Goal: Task Accomplishment & Management: Complete application form

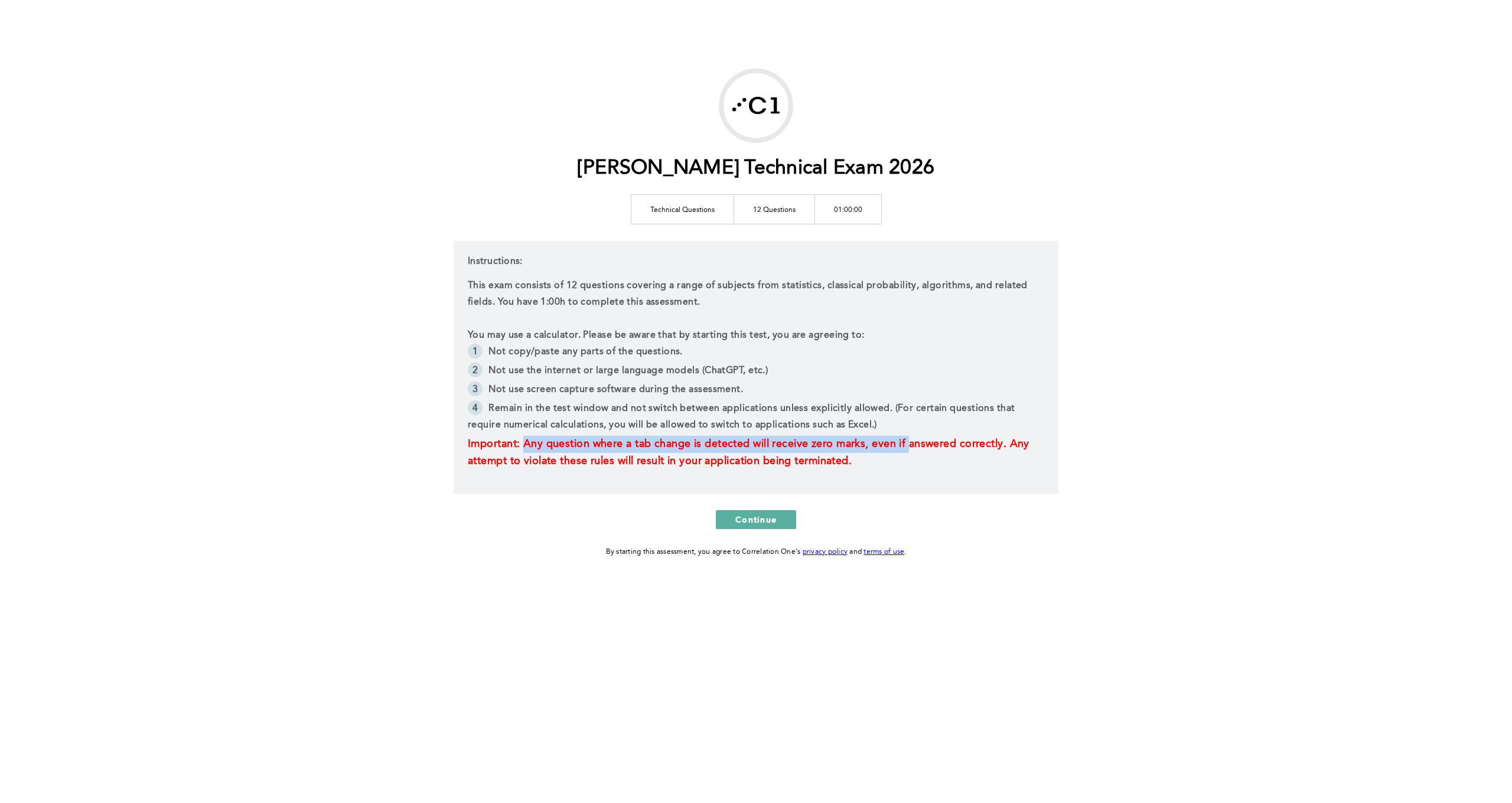
drag, startPoint x: 529, startPoint y: 443, endPoint x: 939, endPoint y: 440, distance: 410.0
click at [939, 440] on span "Important: Any question where a tab change is detected will receive zero marks,…" at bounding box center [750, 453] width 565 height 28
click at [940, 456] on p "Important: Any question where a tab change is detected will receive zero marks,…" at bounding box center [756, 453] width 577 height 34
drag, startPoint x: 917, startPoint y: 463, endPoint x: 464, endPoint y: 442, distance: 453.5
click at [464, 442] on div "Instructions: This exam consists of 12 questions covering a range of subjects f…" at bounding box center [756, 367] width 605 height 253
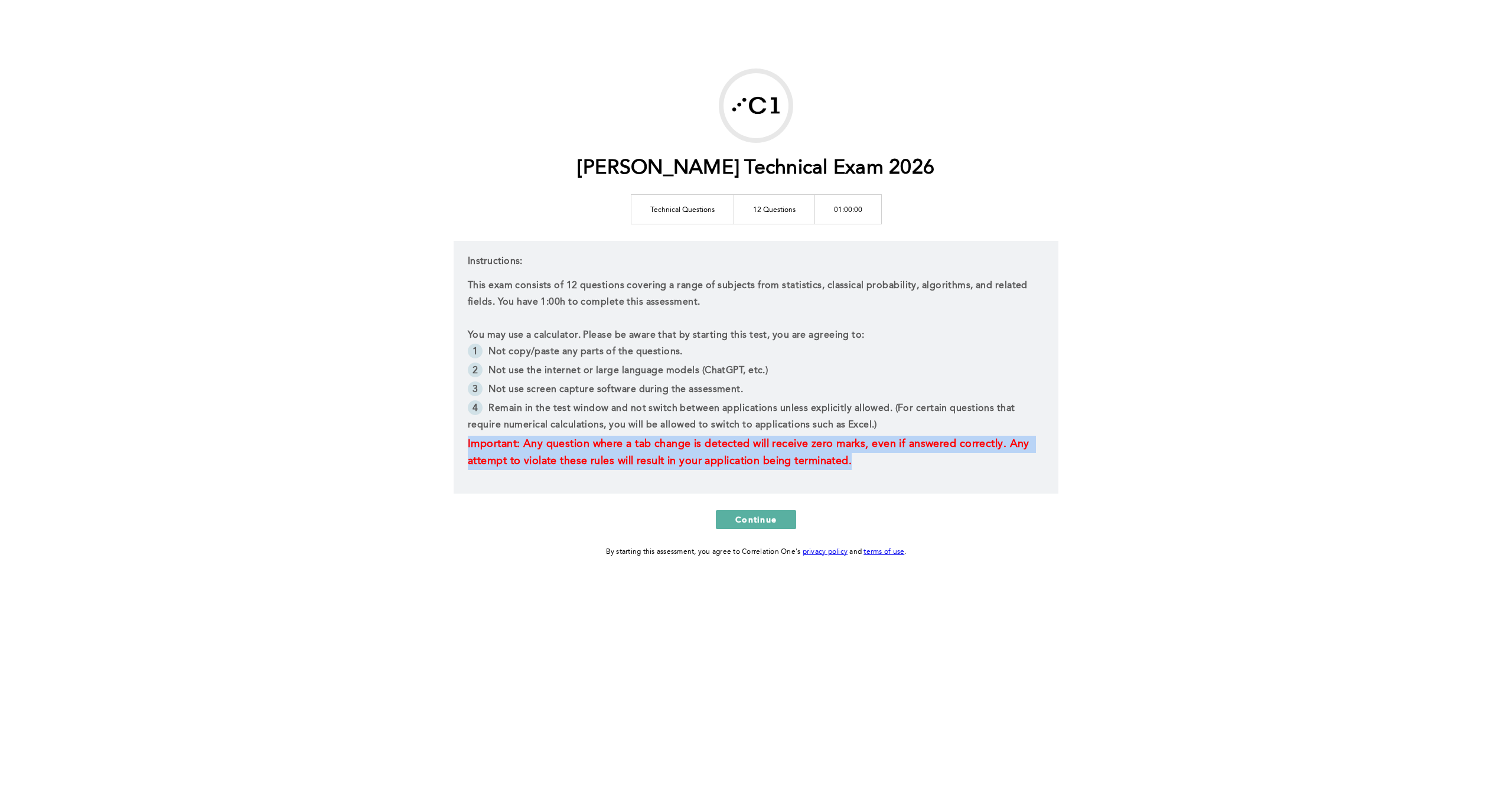
click at [523, 474] on div "Instructions: This exam consists of 12 questions covering a range of subjects f…" at bounding box center [756, 367] width 605 height 253
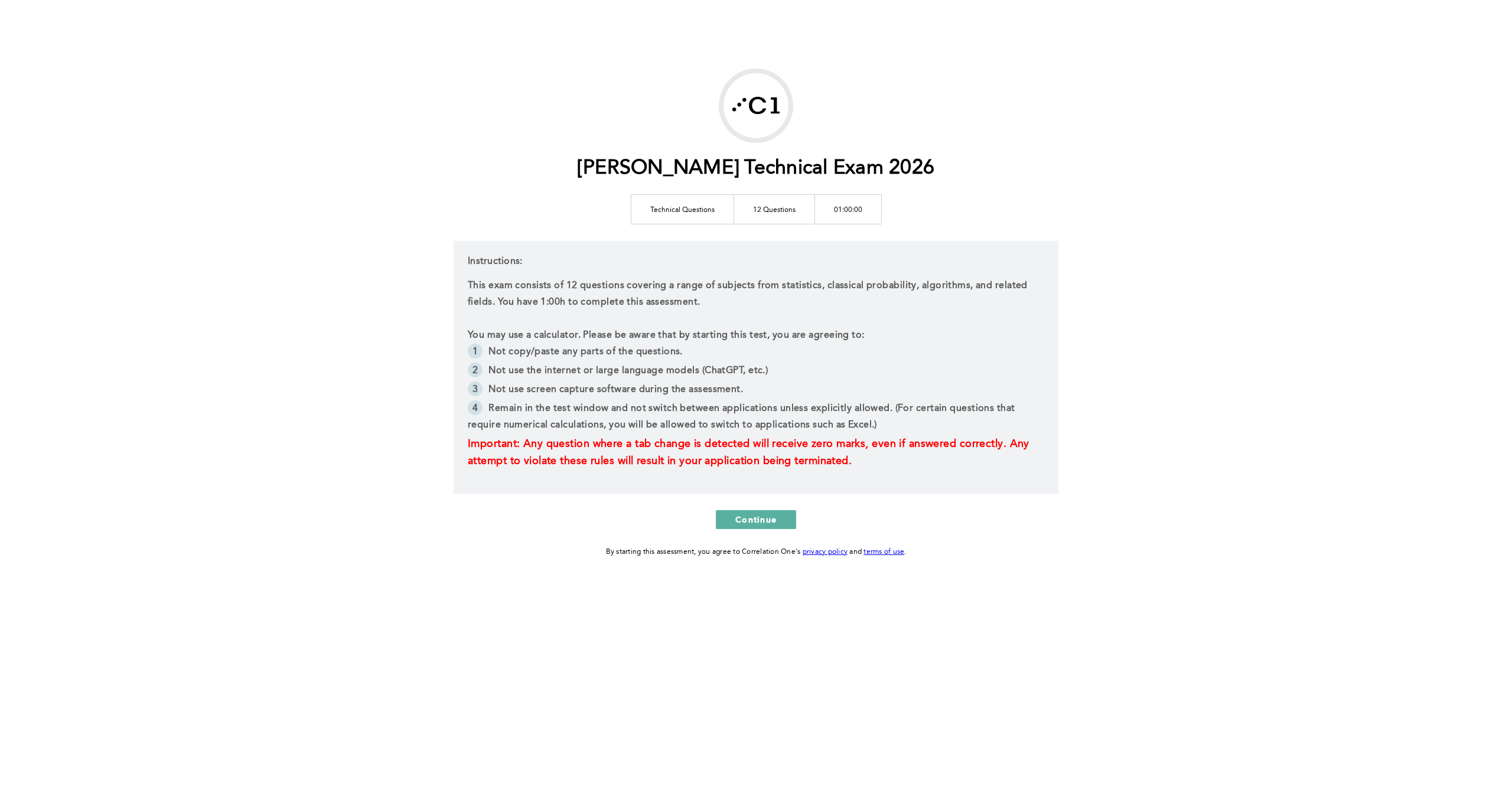
click at [680, 205] on td "Technical Questions" at bounding box center [682, 209] width 103 height 29
drag, startPoint x: 683, startPoint y: 211, endPoint x: 741, endPoint y: 210, distance: 58.0
click at [729, 211] on td "Technical Questions" at bounding box center [682, 209] width 103 height 29
drag, startPoint x: 770, startPoint y: 209, endPoint x: 811, endPoint y: 209, distance: 41.0
click at [771, 209] on td "12 Questions" at bounding box center [774, 209] width 81 height 29
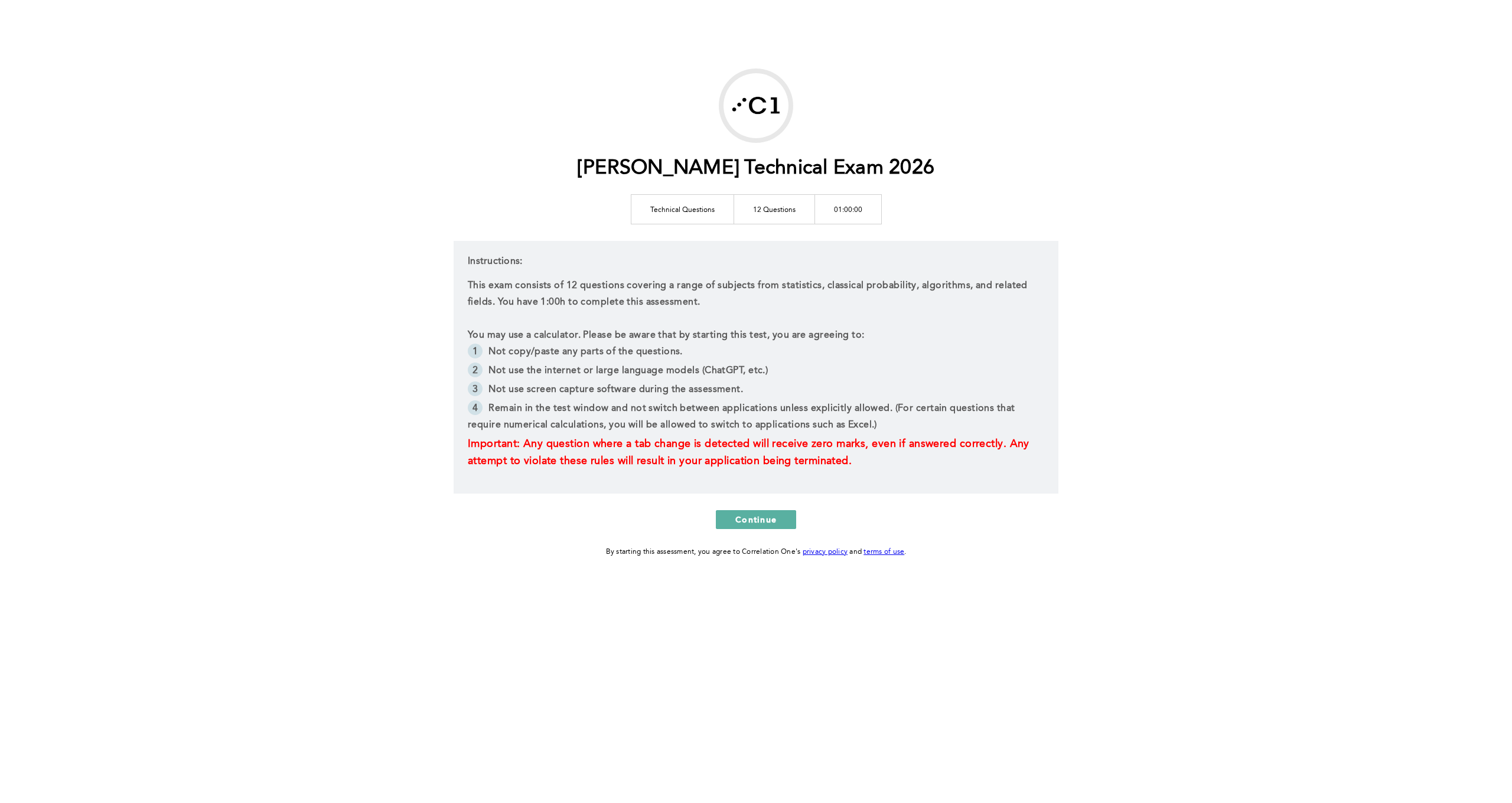
click at [808, 396] on li "Not use screen capture software during the assessment." at bounding box center [756, 391] width 577 height 19
click at [1197, 382] on div "[PERSON_NAME] Technical Exam 2026 Technical Questions 12 Questions 01:00:00 Ins…" at bounding box center [756, 401] width 1512 height 803
click at [836, 357] on li "Not copy/paste any parts of the questions." at bounding box center [756, 353] width 577 height 19
click at [727, 518] on button "Continue" at bounding box center [755, 520] width 80 height 19
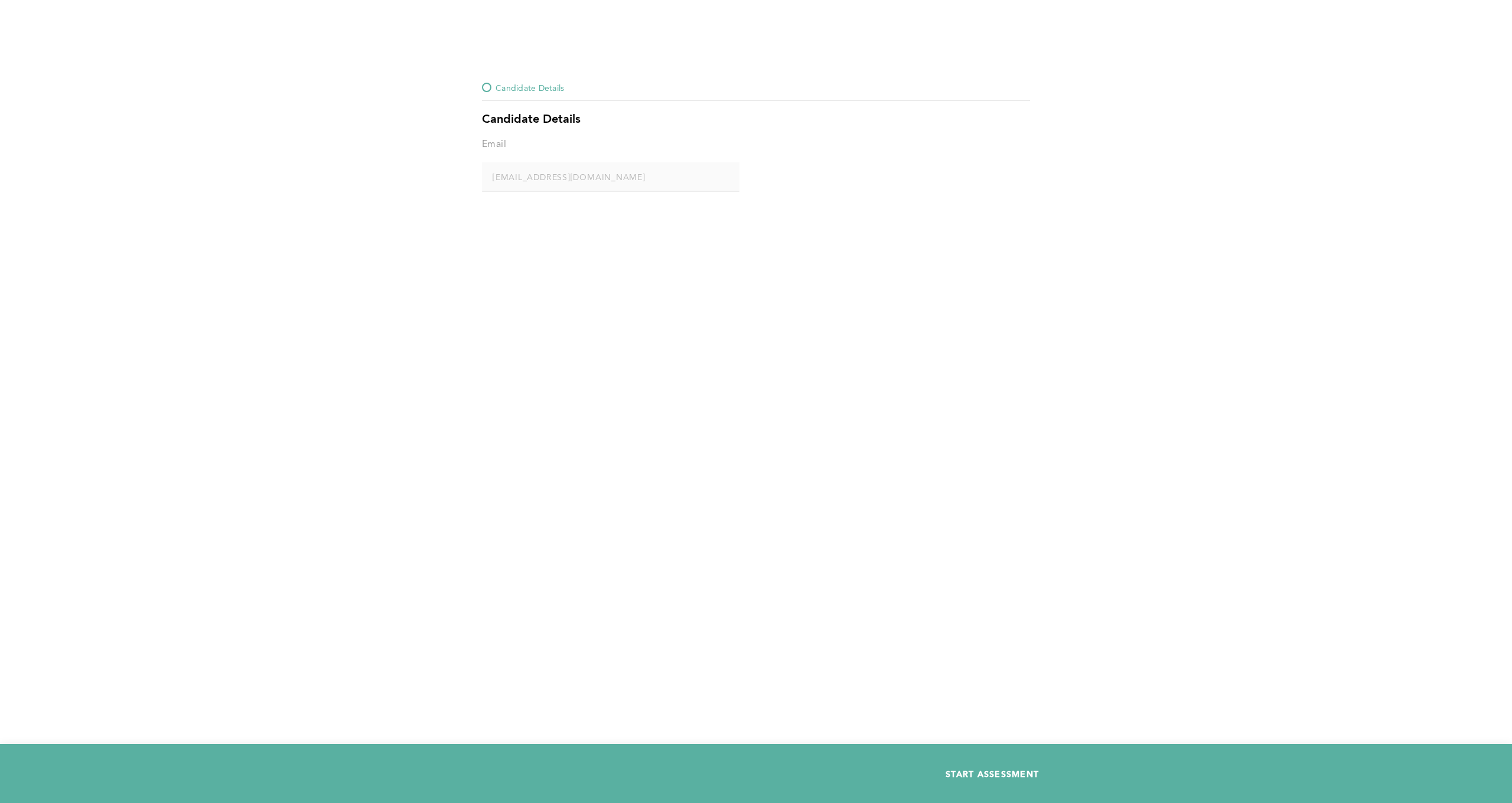
click at [964, 772] on span "START ASSESSMENT" at bounding box center [991, 774] width 93 height 11
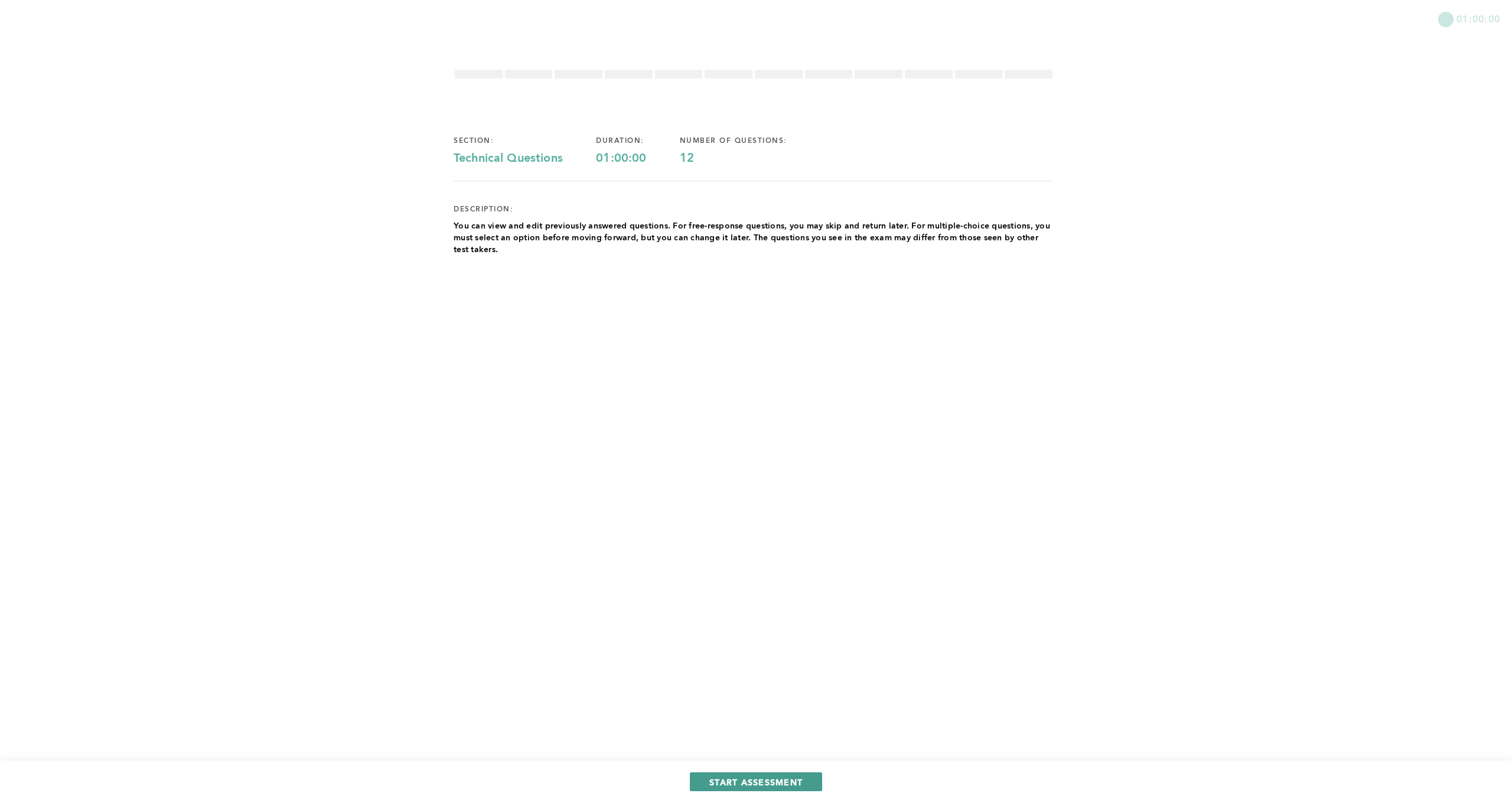
click at [747, 779] on span "START ASSESSMENT" at bounding box center [755, 783] width 93 height 11
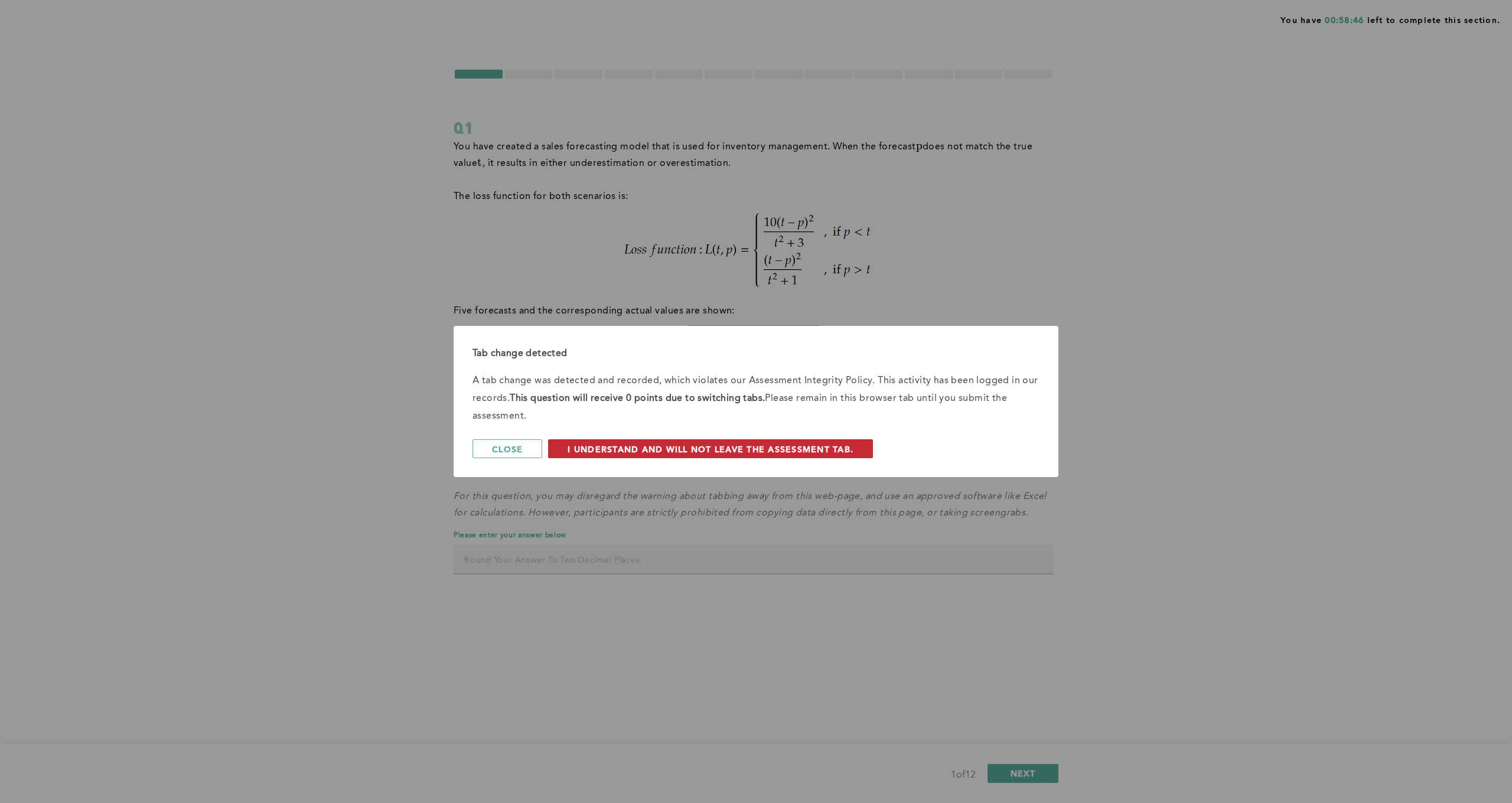
click at [601, 452] on span "I understand and will not leave the assessment tab." at bounding box center [710, 449] width 286 height 11
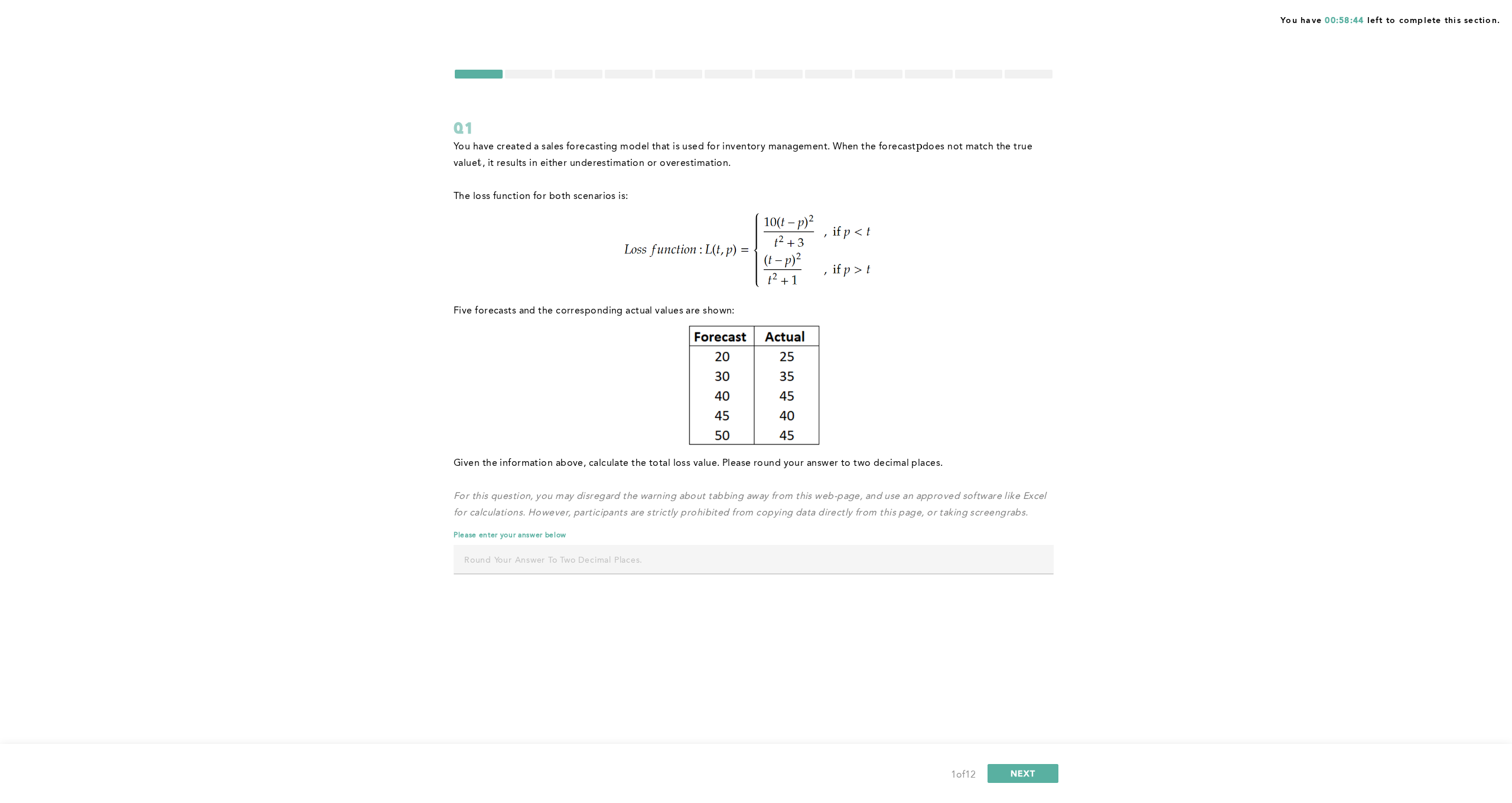
click at [534, 552] on input "text" at bounding box center [753, 559] width 601 height 29
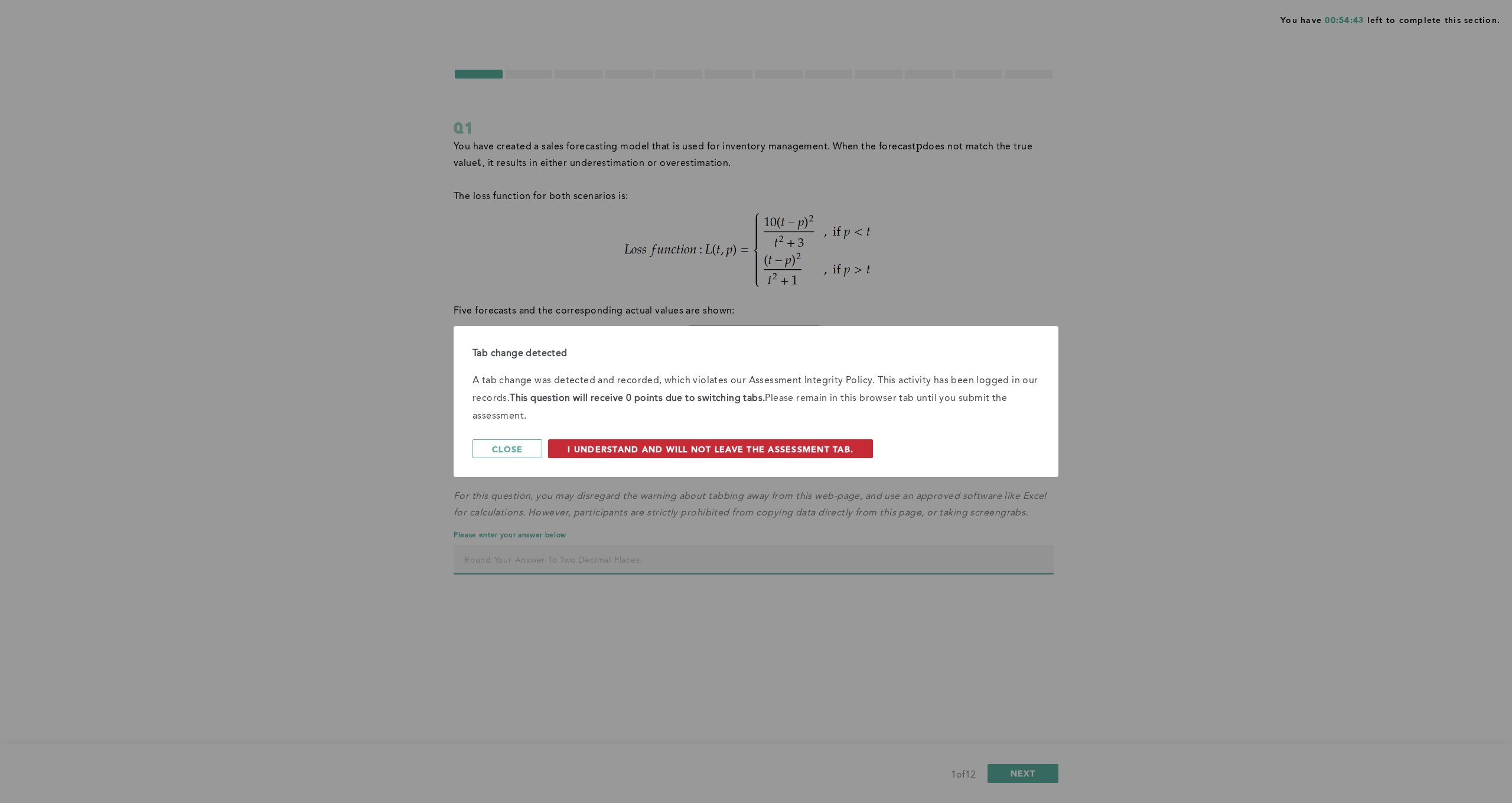
click at [579, 450] on span "I understand and will not leave the assessment tab." at bounding box center [710, 449] width 286 height 11
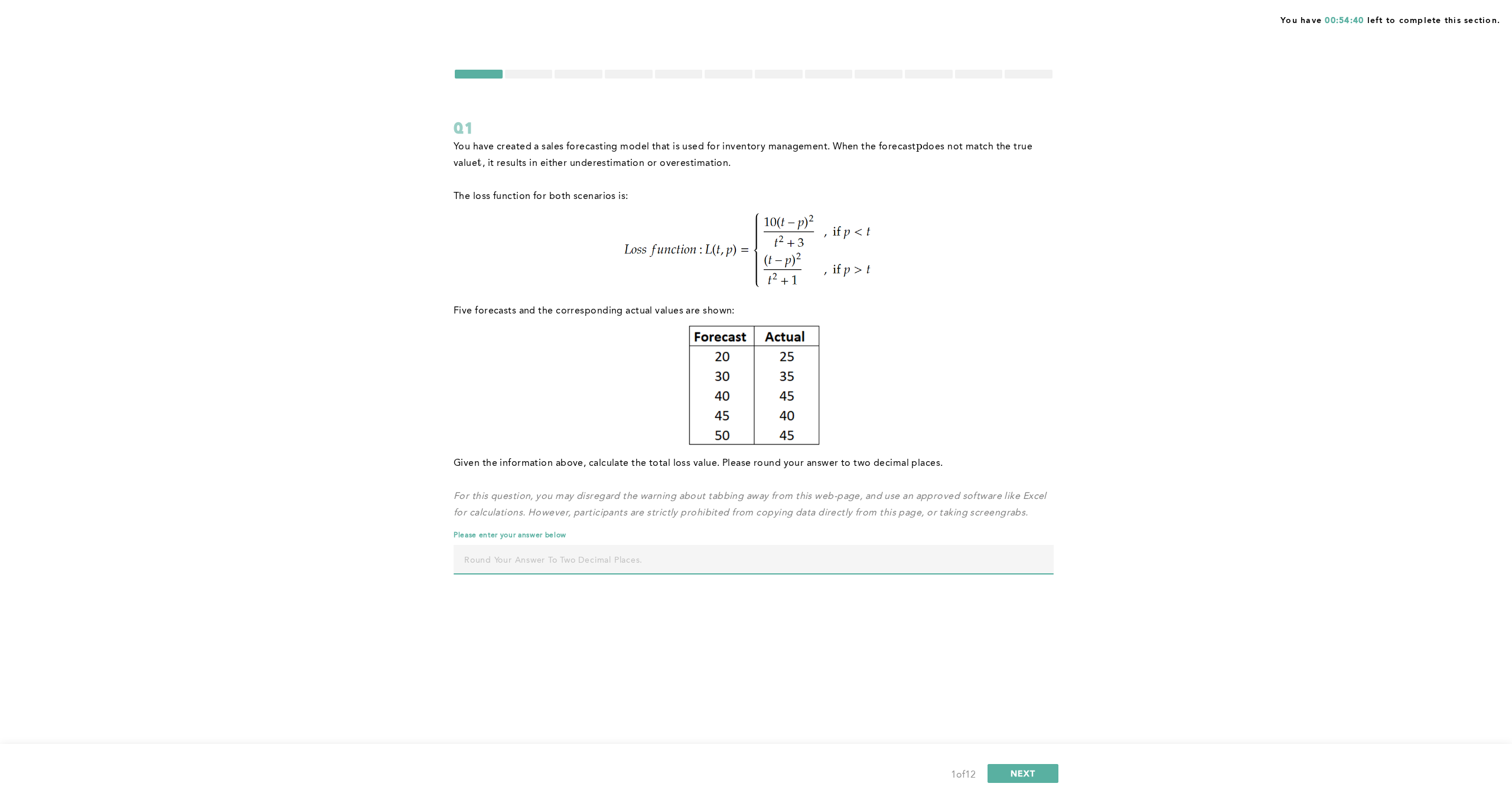
click at [500, 561] on input "text" at bounding box center [753, 559] width 601 height 29
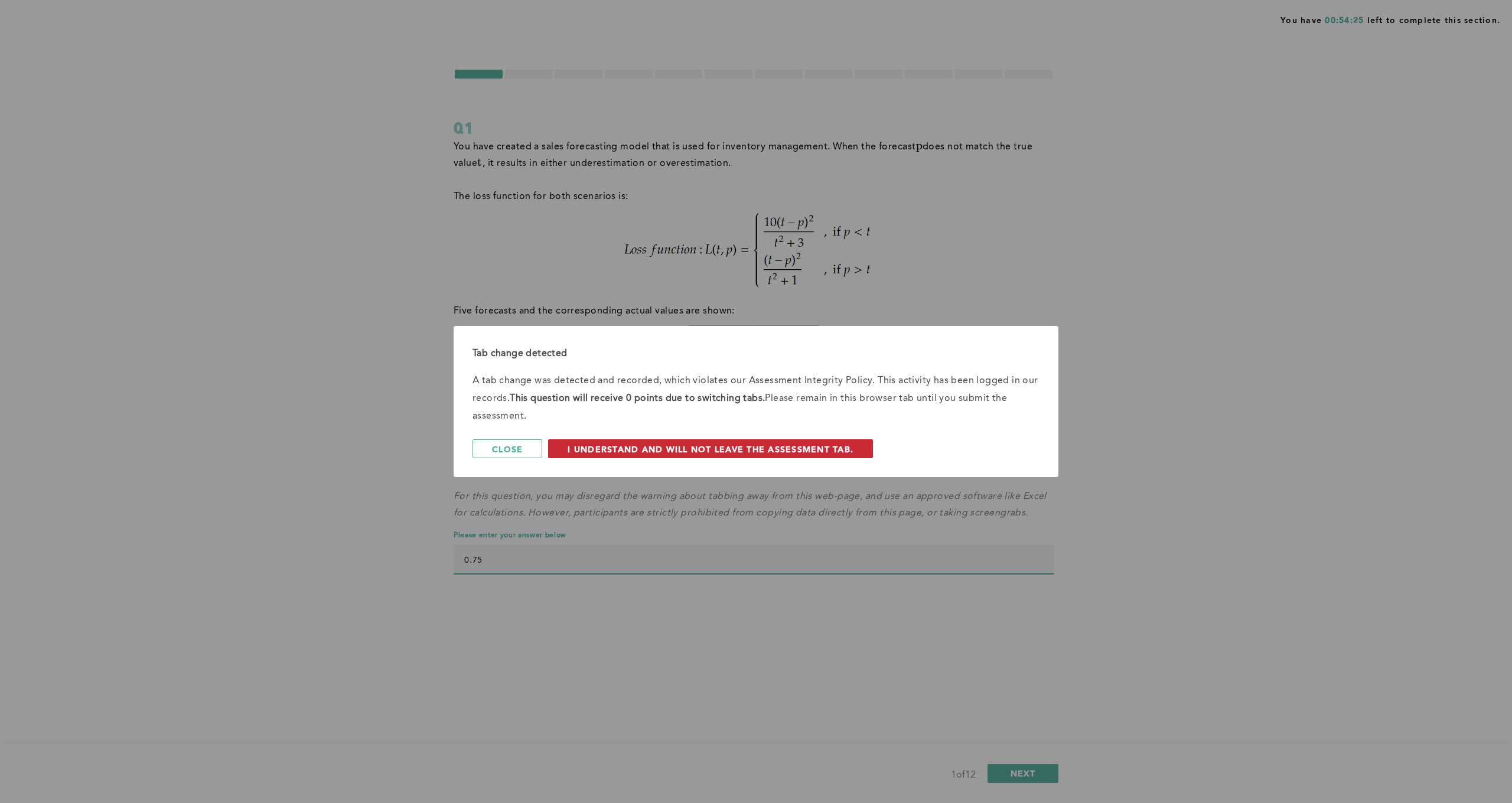
type input "0.75"
click at [626, 447] on span "I understand and will not leave the assessment tab." at bounding box center [710, 449] width 286 height 11
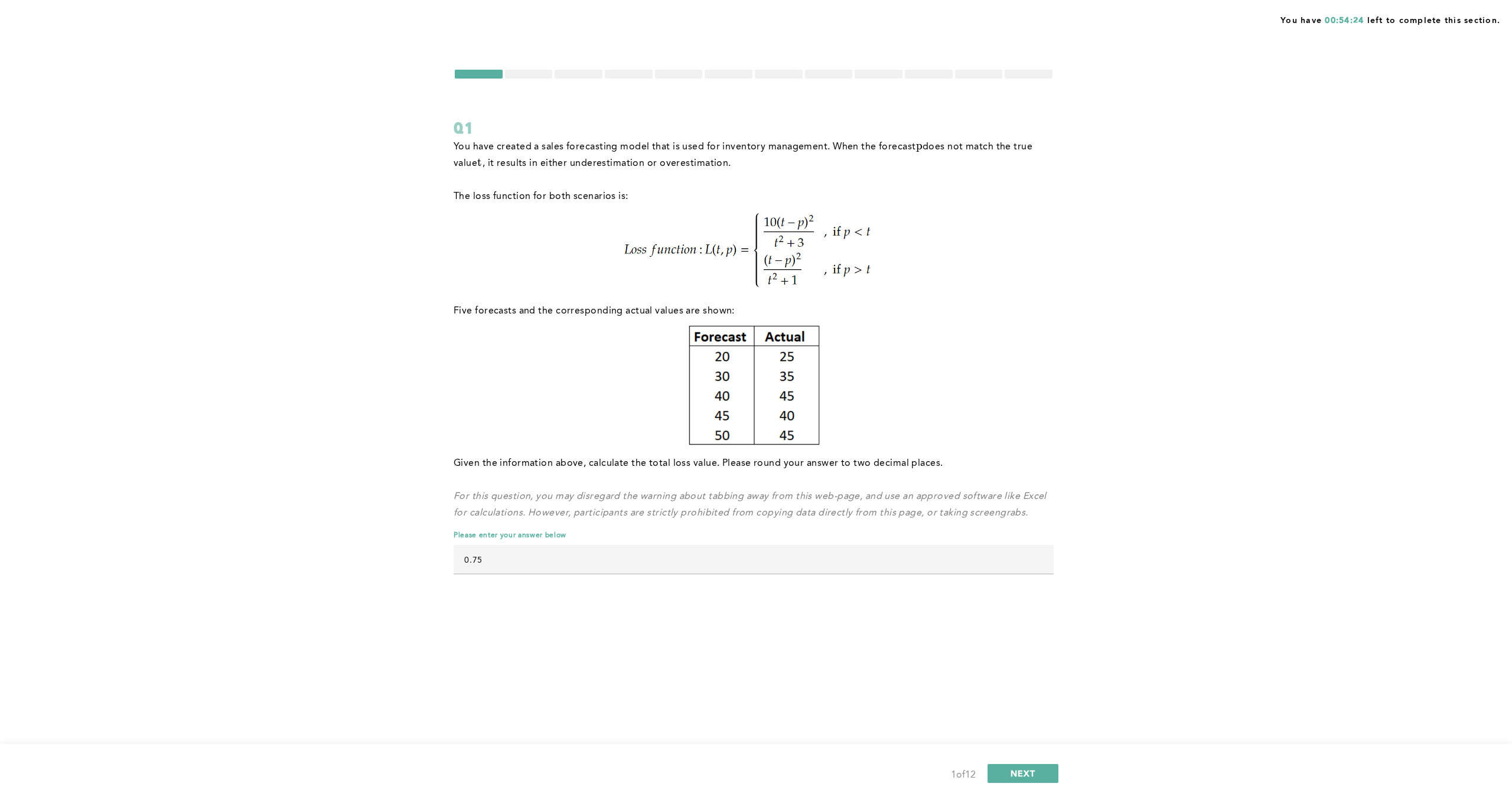
click at [511, 559] on input "0.75" at bounding box center [753, 559] width 601 height 29
click at [1023, 774] on span "NEXT" at bounding box center [1024, 774] width 26 height 11
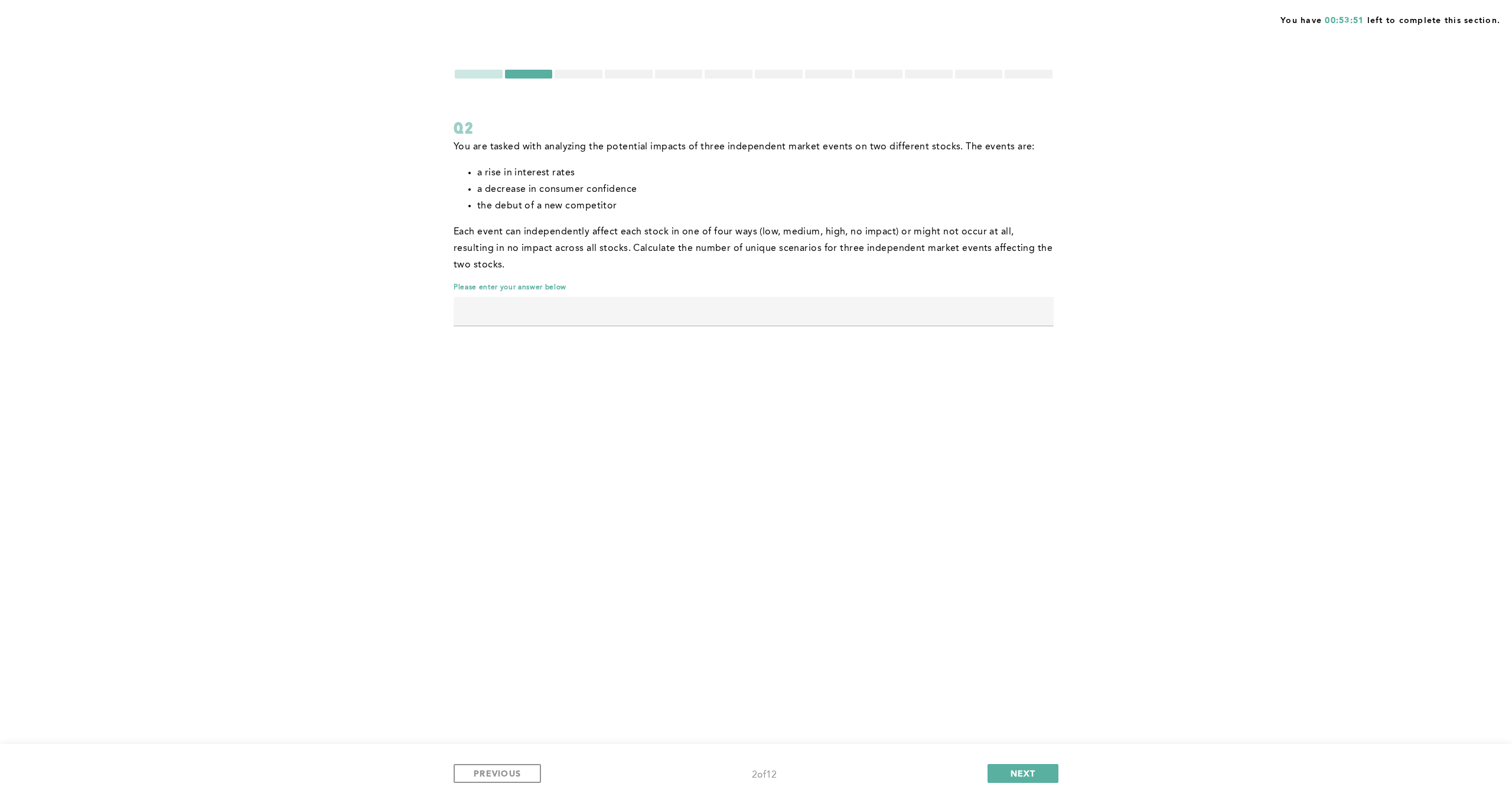
click at [468, 313] on input "text" at bounding box center [753, 311] width 601 height 29
type input "4913"
click at [1019, 774] on span "NEXT" at bounding box center [1024, 774] width 26 height 11
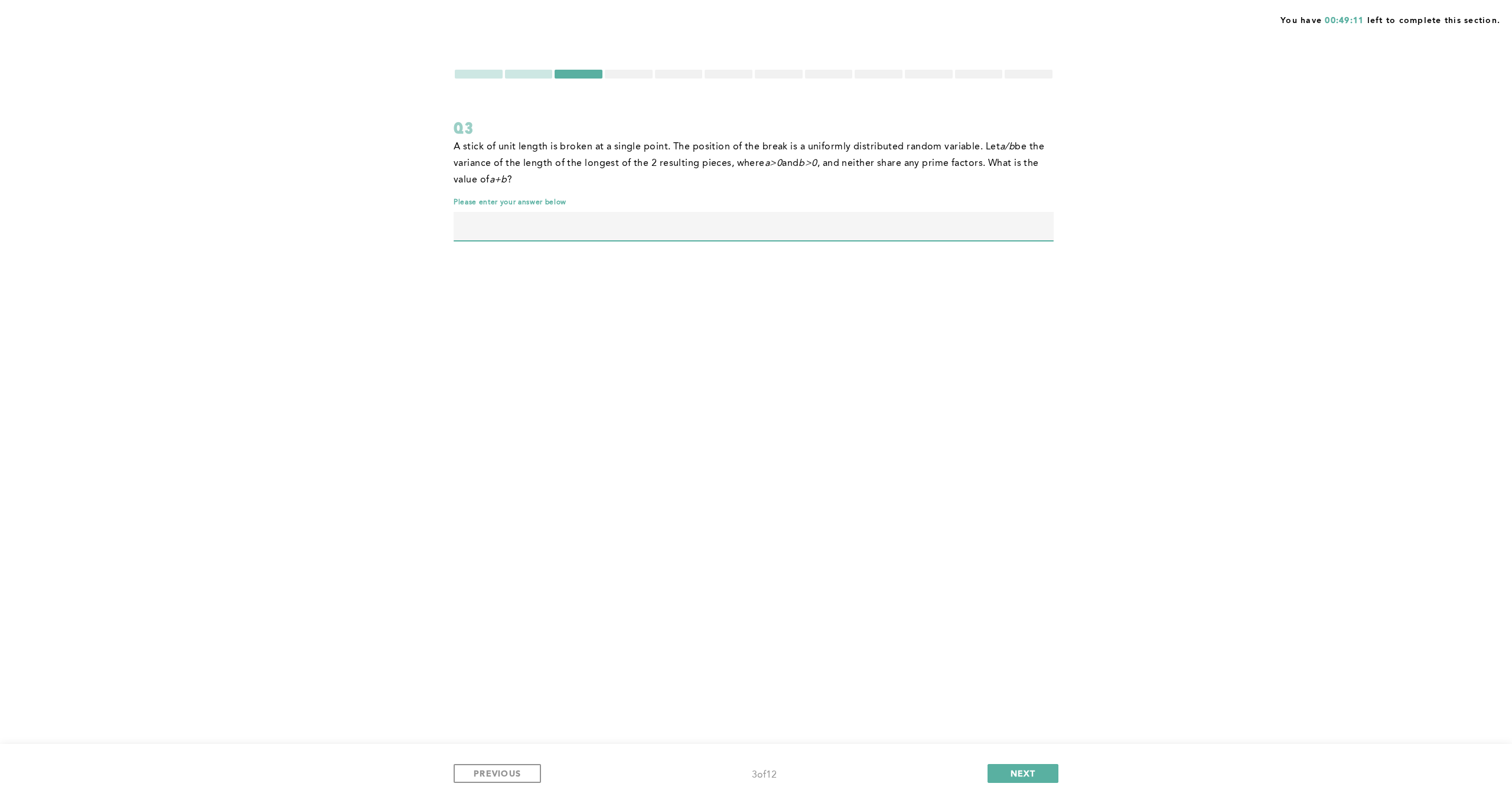
click at [518, 235] on input "text" at bounding box center [753, 226] width 601 height 29
click at [1016, 774] on span "NEXT" at bounding box center [1024, 774] width 26 height 11
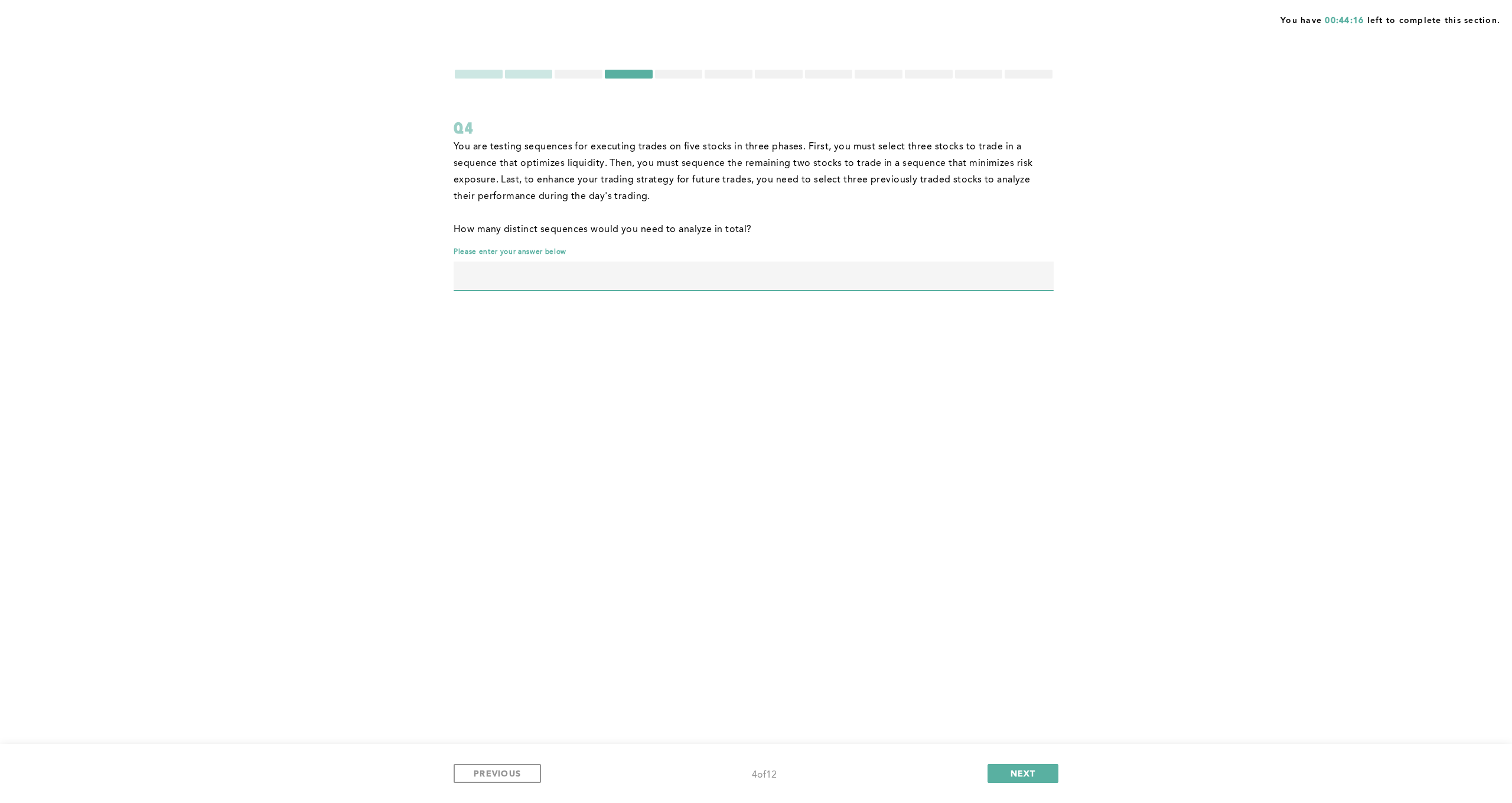
click at [485, 285] on input "text" at bounding box center [753, 276] width 601 height 29
type input "1200"
click at [1006, 773] on button "NEXT" at bounding box center [1023, 774] width 71 height 19
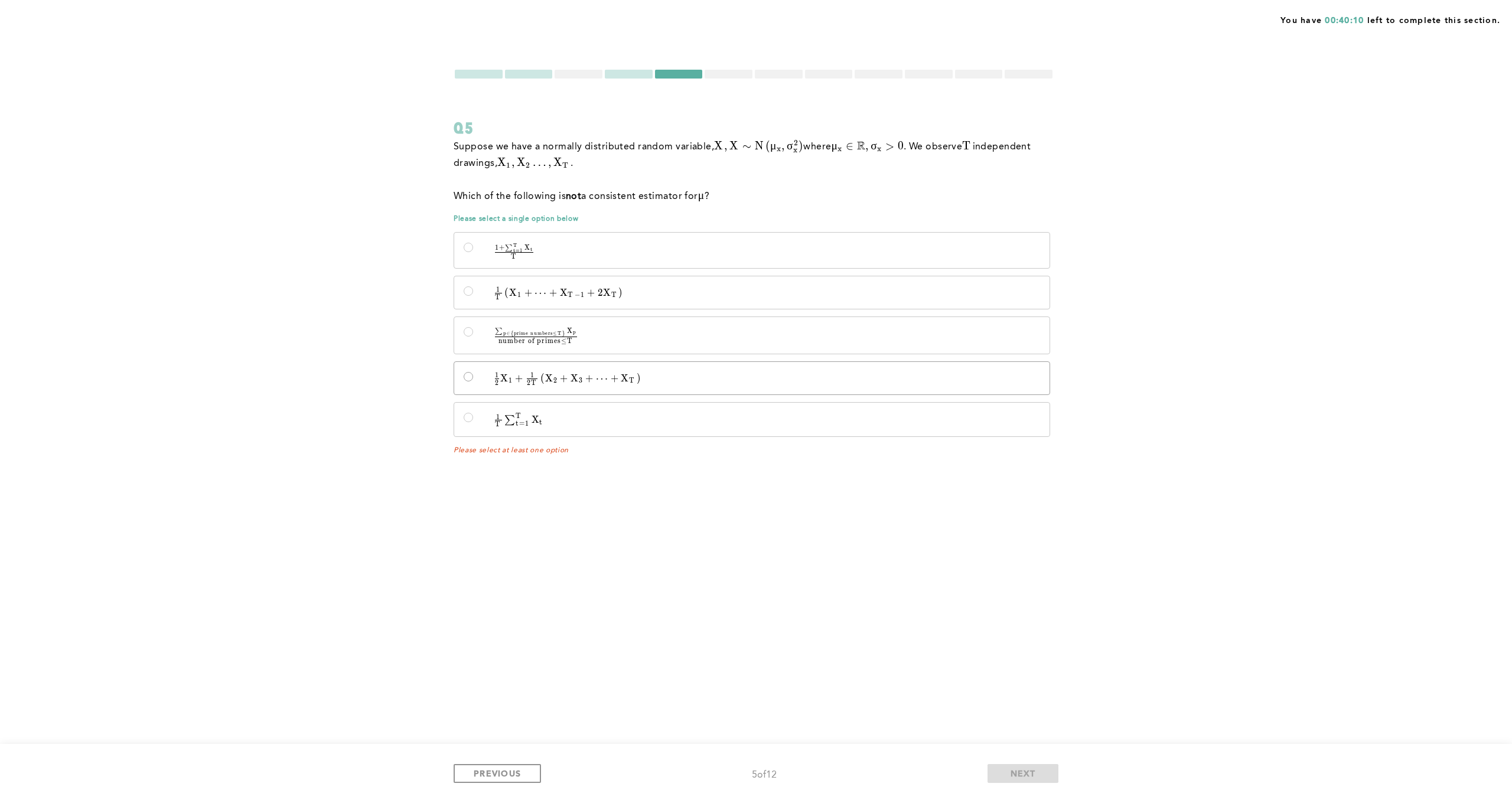
click at [471, 377] on input "1 2 X 1 + 1 2 T ( X 2 + X 3 + ⋯ + X T ) \quad \frac{1}{2}X_1 + \frac{1}{2T}\lef…" at bounding box center [468, 377] width 9 height 9
radio input "true"
click at [1012, 771] on span "NEXT" at bounding box center [1024, 774] width 26 height 11
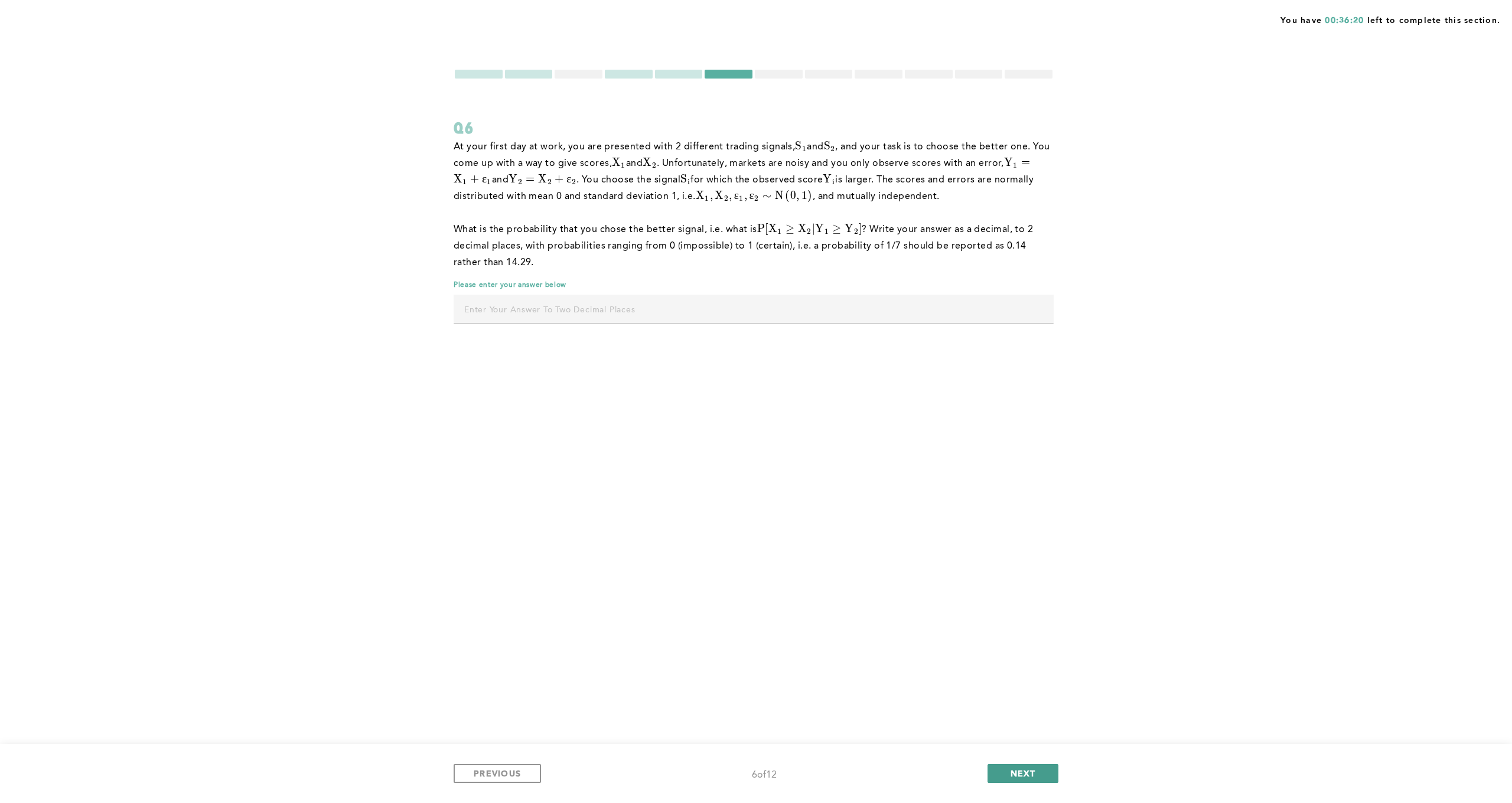
click at [1014, 775] on span "NEXT" at bounding box center [1024, 774] width 26 height 11
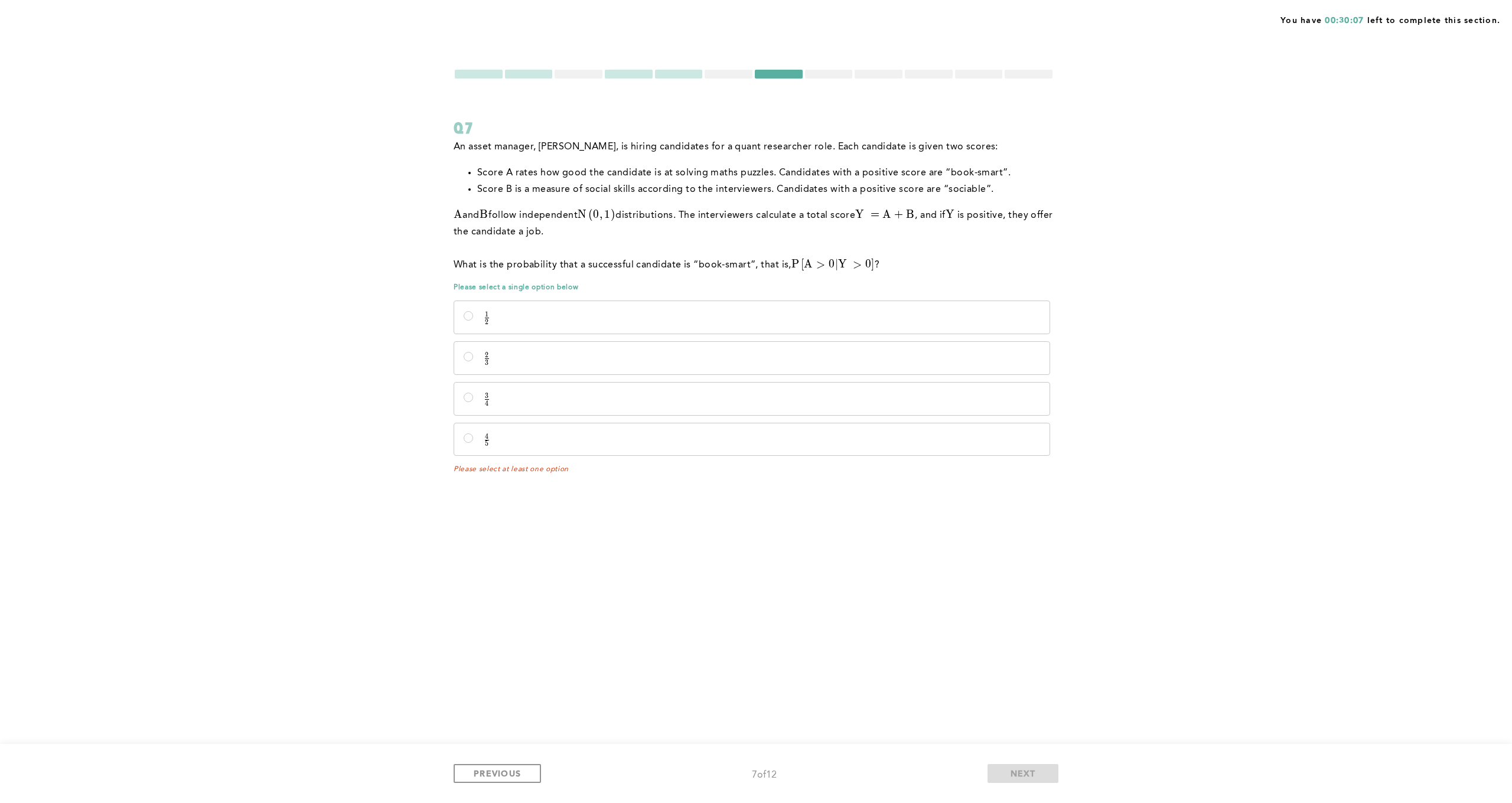
click at [616, 511] on div "You have 00:30:07 left to complete this section. Q7 An asset manager, [PERSON_N…" at bounding box center [756, 401] width 1512 height 803
click at [466, 316] on input "1 2 \frac{1}{2} 2 1 ​" at bounding box center [468, 315] width 9 height 9
radio input "true"
click at [470, 353] on input "2 3 \frac{2}{3} 3 2 ​" at bounding box center [468, 357] width 9 height 9
radio input "true"
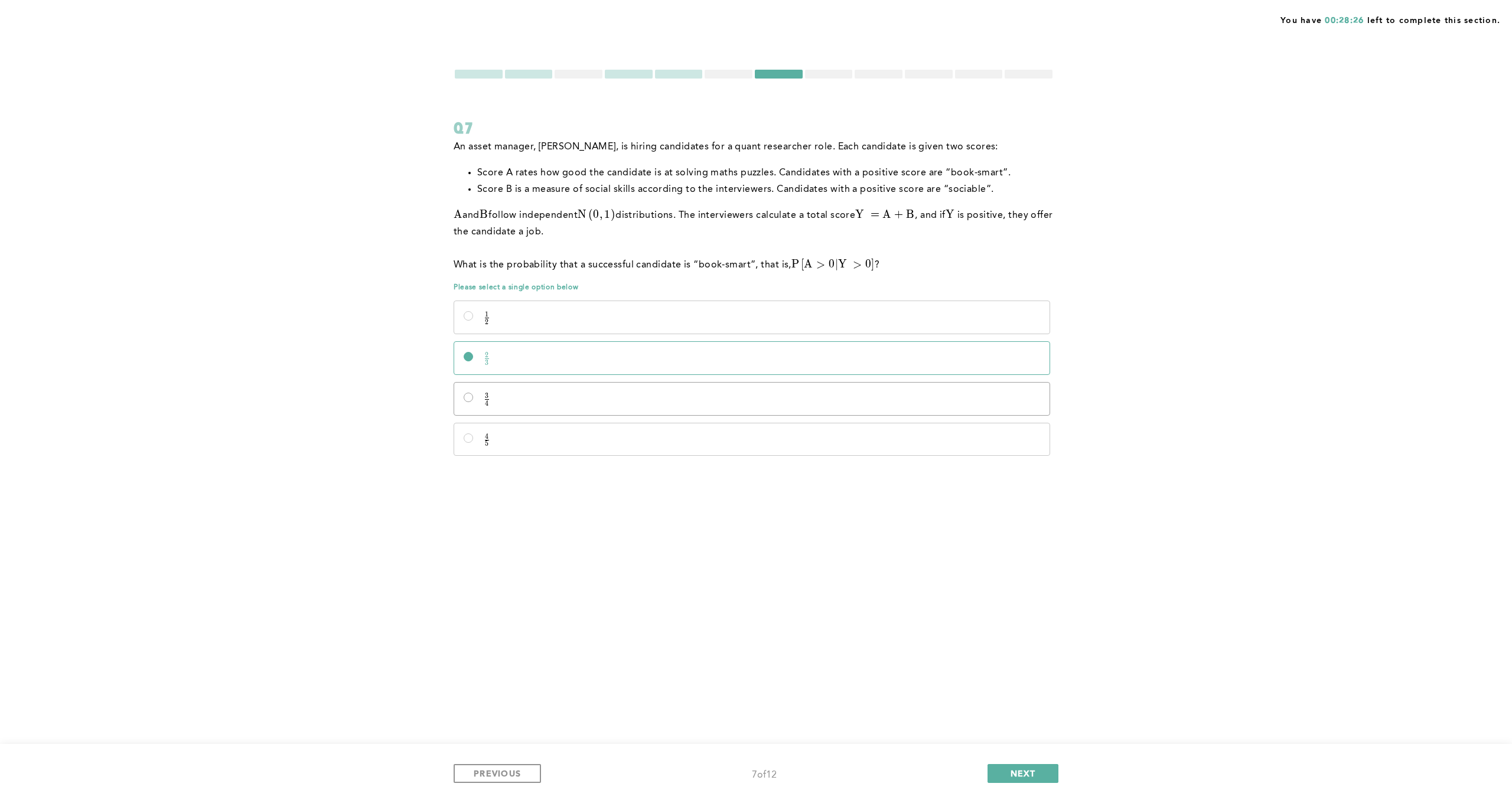
click at [468, 399] on input "3 4 \frac{3}{4} 4 3 ​" at bounding box center [468, 397] width 9 height 9
radio input "true"
click at [1014, 772] on span "NEXT" at bounding box center [1024, 774] width 26 height 11
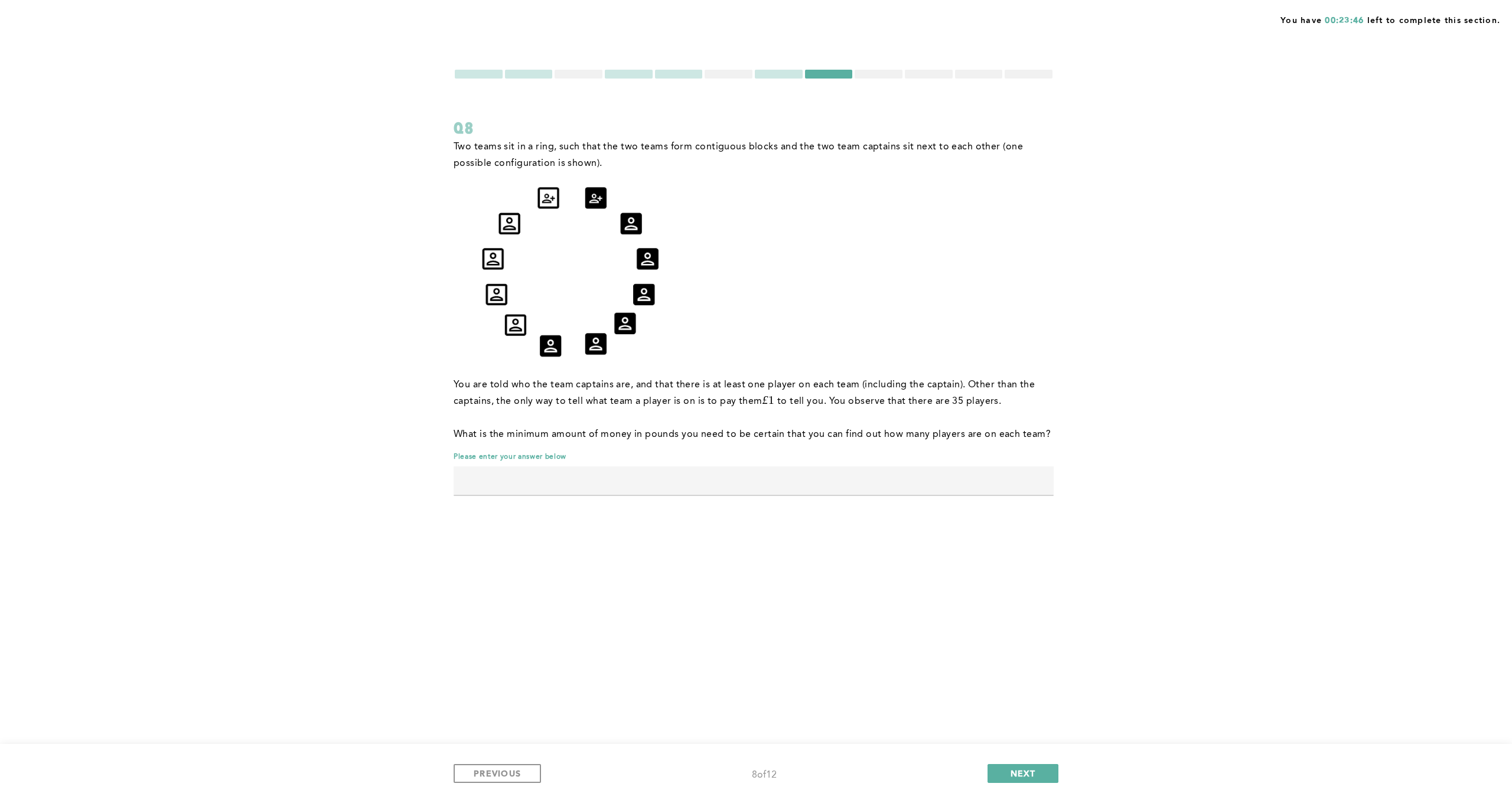
click at [618, 488] on input "text" at bounding box center [753, 480] width 601 height 29
click at [515, 488] on input "text" at bounding box center [753, 480] width 601 height 29
type input "3"
type input "6"
click at [1007, 774] on button "NEXT" at bounding box center [1023, 774] width 71 height 19
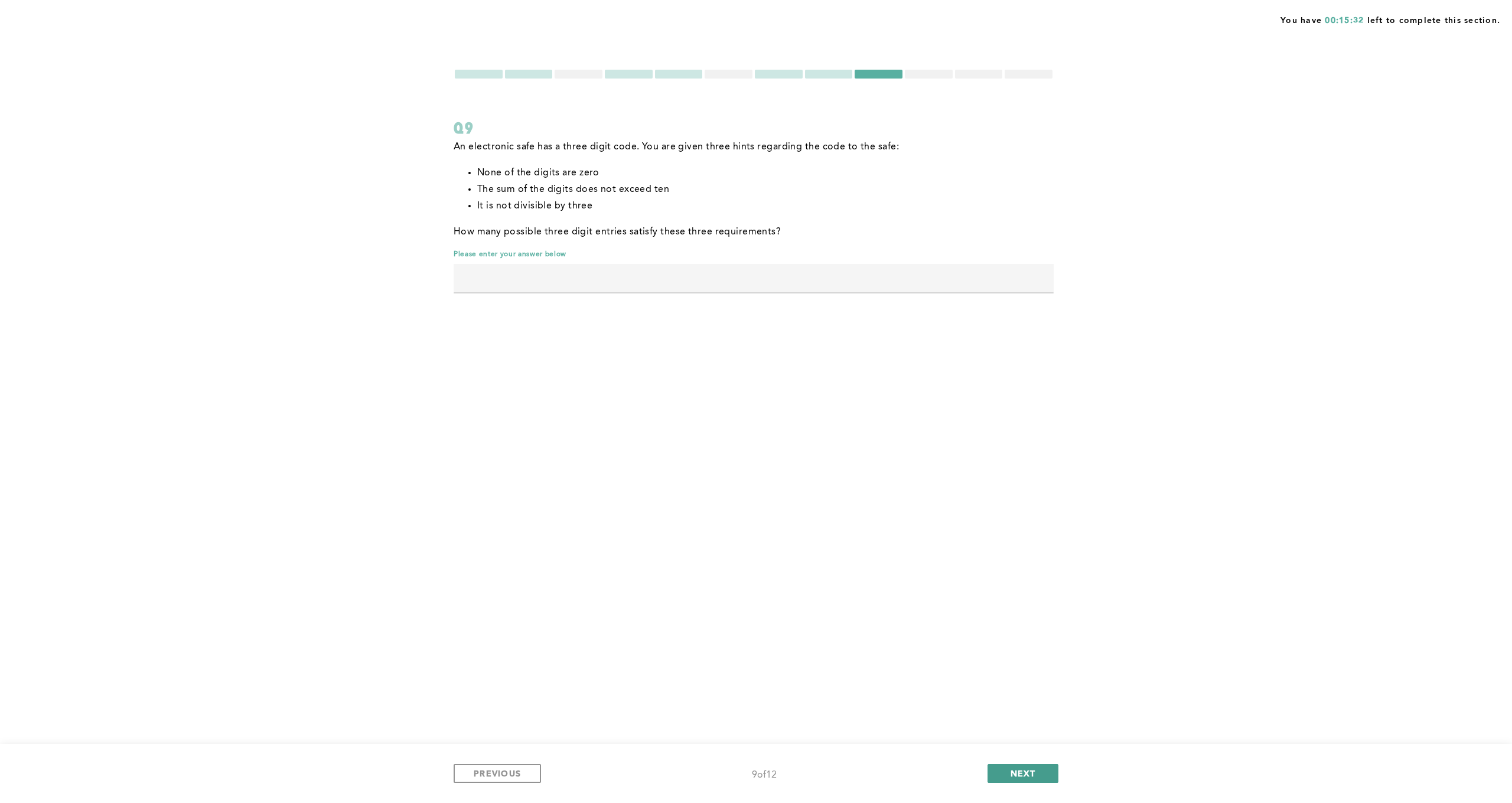
click at [1011, 774] on span "NEXT" at bounding box center [1024, 774] width 26 height 11
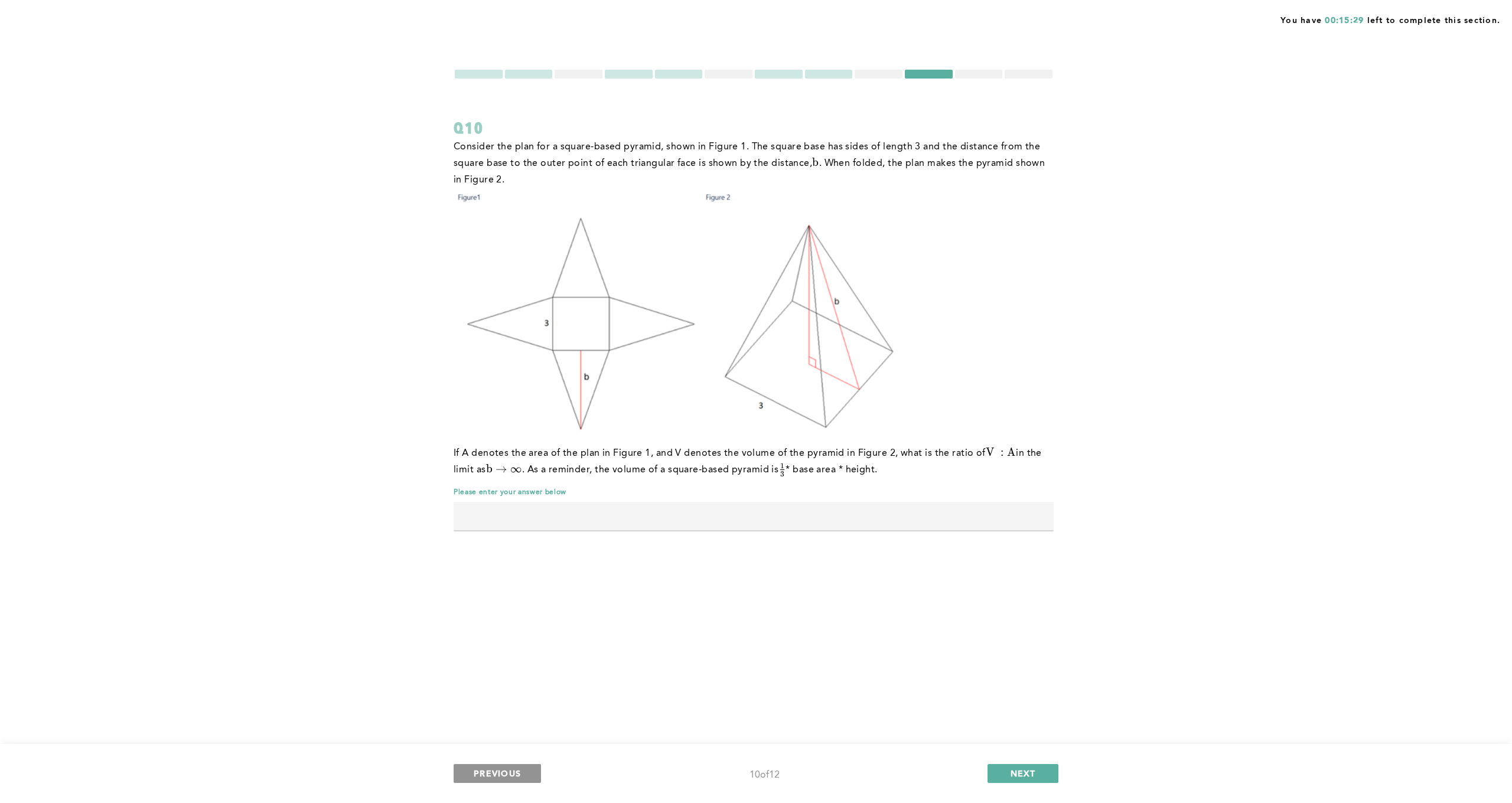
click at [510, 776] on span "PREVIOUS" at bounding box center [497, 774] width 47 height 11
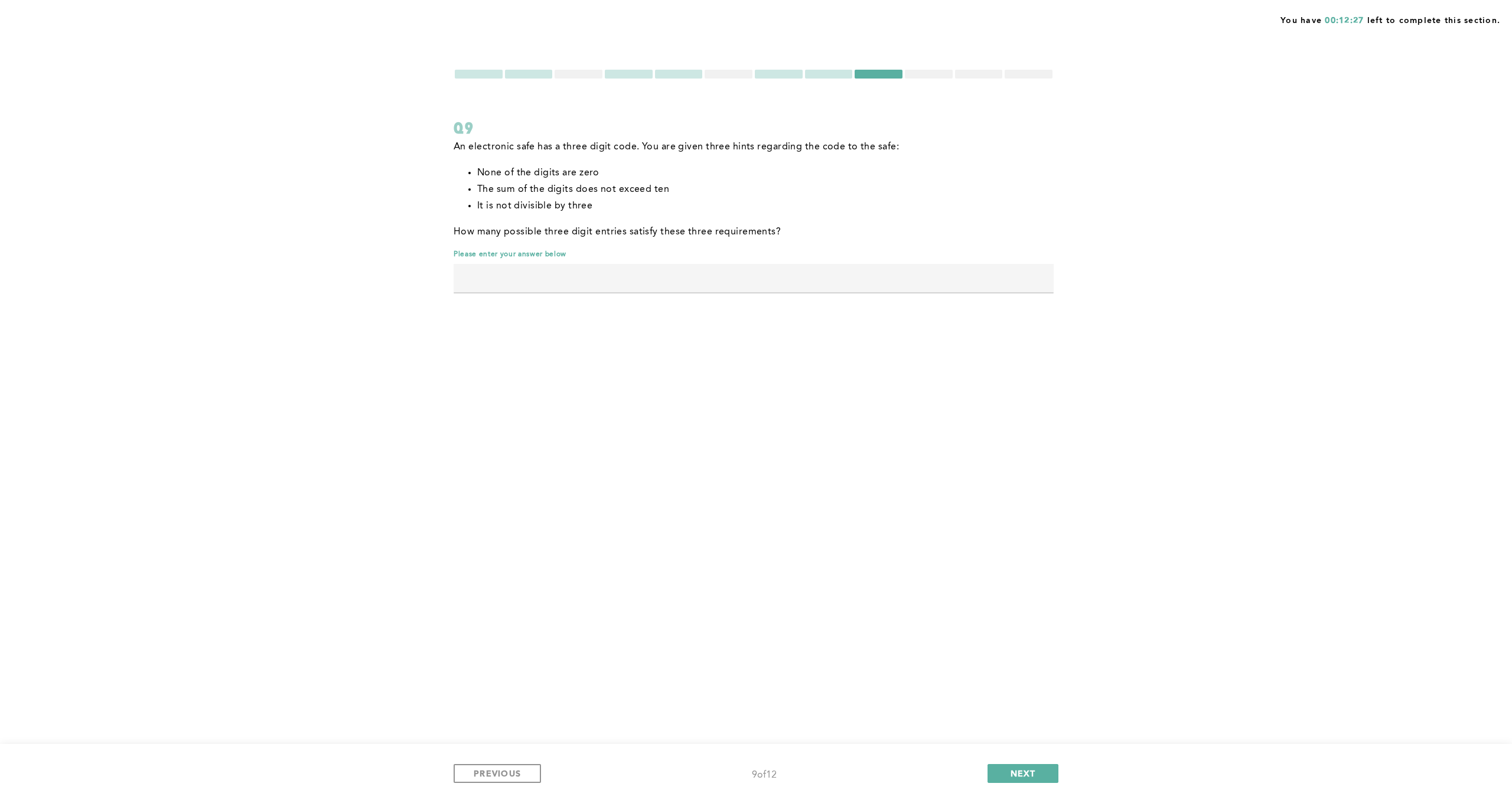
click at [505, 281] on input "text" at bounding box center [753, 278] width 601 height 29
type input "81"
click at [1002, 772] on button "NEXT" at bounding box center [1023, 774] width 71 height 19
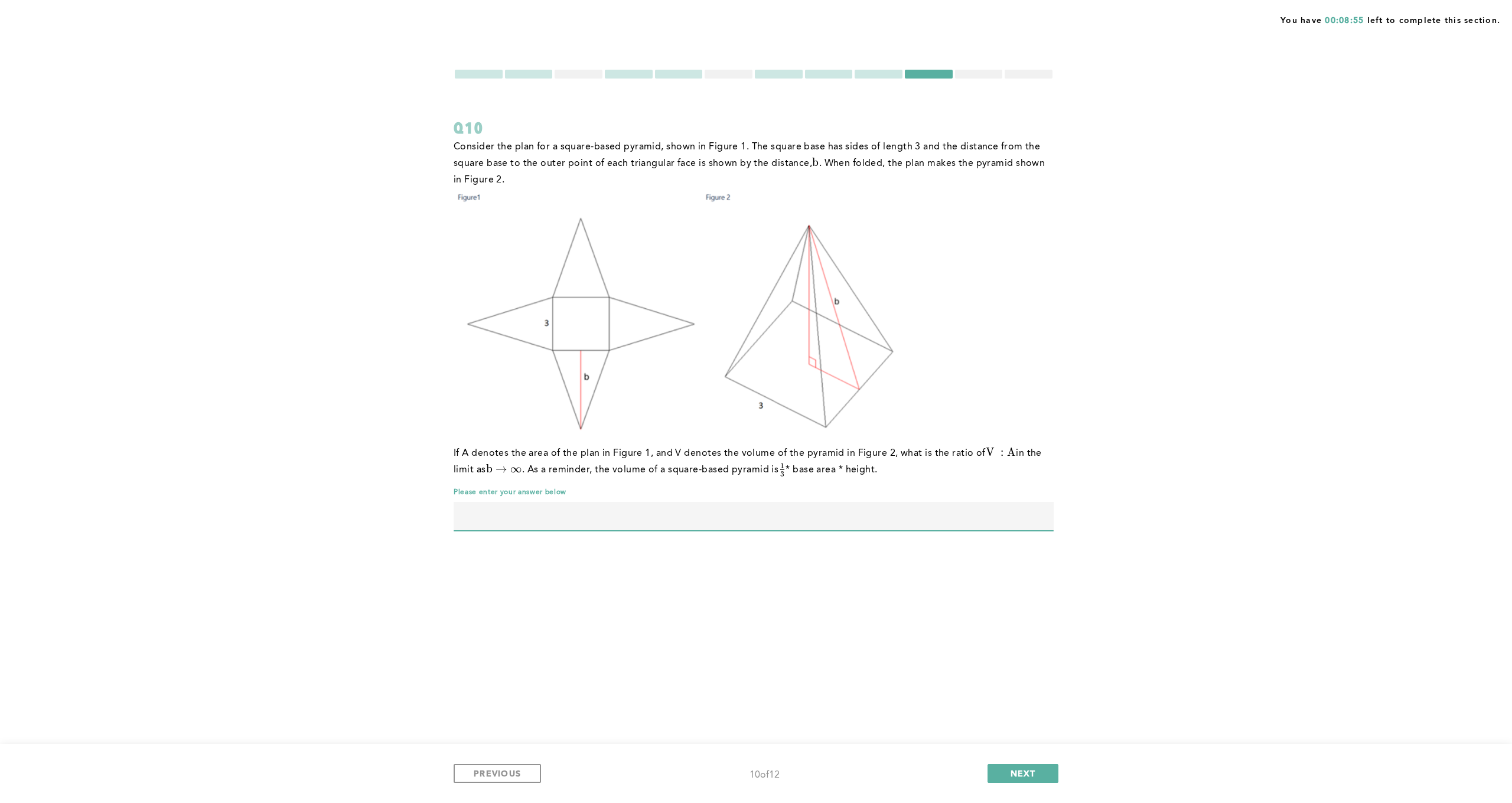
click at [505, 522] on input "text" at bounding box center [753, 516] width 601 height 29
type input "0"
type input "1"
click at [507, 616] on div "You have 00:06:32 left to complete this section. Q10 Consider the plan for a sq…" at bounding box center [756, 401] width 1512 height 803
click at [473, 520] on input "1" at bounding box center [753, 516] width 601 height 29
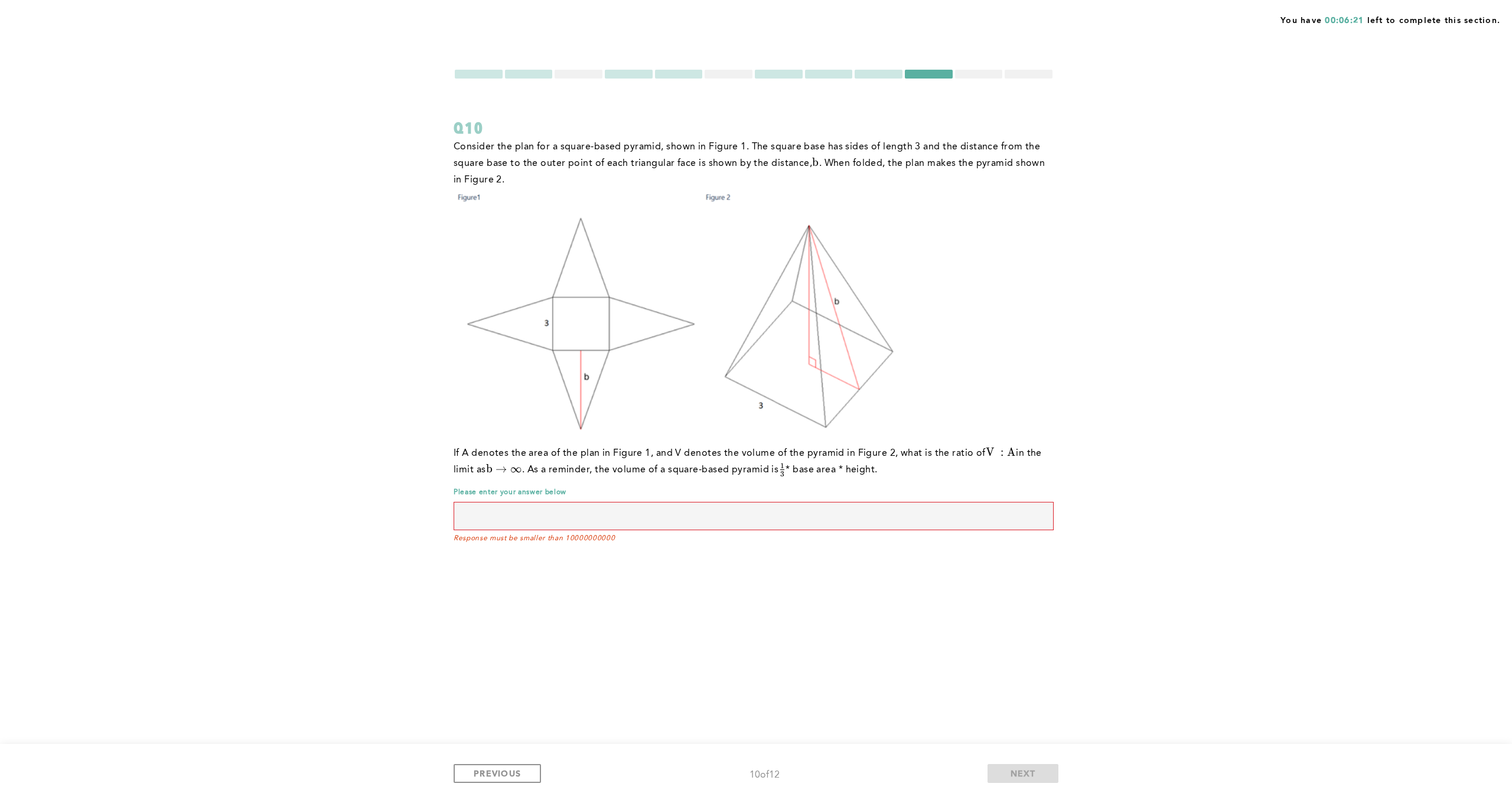
type input "3"
type input "0.5"
click at [1026, 774] on span "NEXT" at bounding box center [1024, 774] width 26 height 11
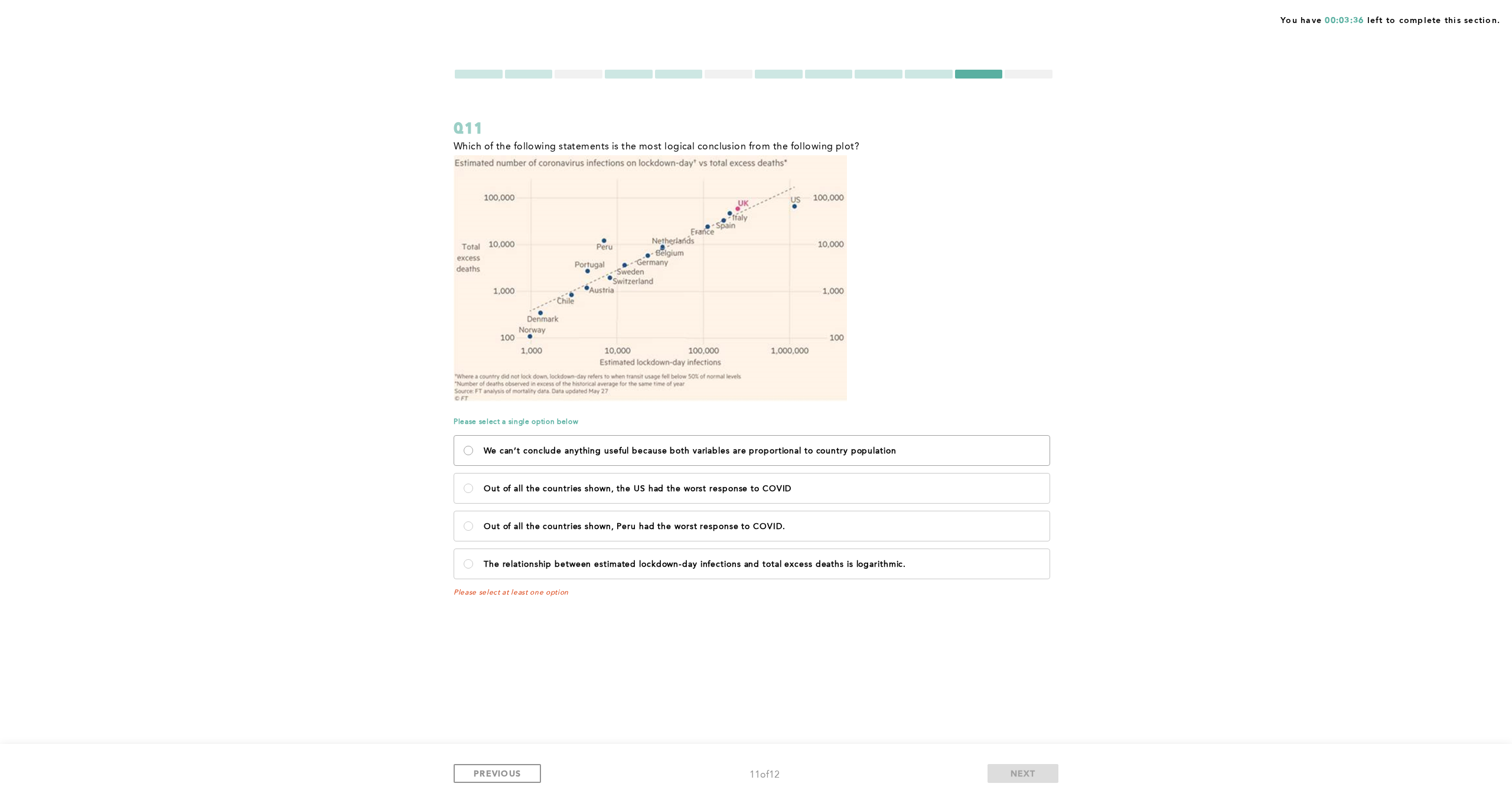
click at [470, 452] on population\<\/p\> "We can’t conclude anything useful because both variables are proportional to co…" at bounding box center [468, 451] width 9 height 9
radio population\<\/p\> "true"
click at [470, 526] on COVID\ "Out of all the countries shown, Peru had the worst response to COVID." at bounding box center [468, 526] width 9 height 9
radio COVID\ "true"
click at [469, 564] on logarithmic\ "The relationship between estimated lockdown-day infections and total excess dea…" at bounding box center [468, 564] width 9 height 9
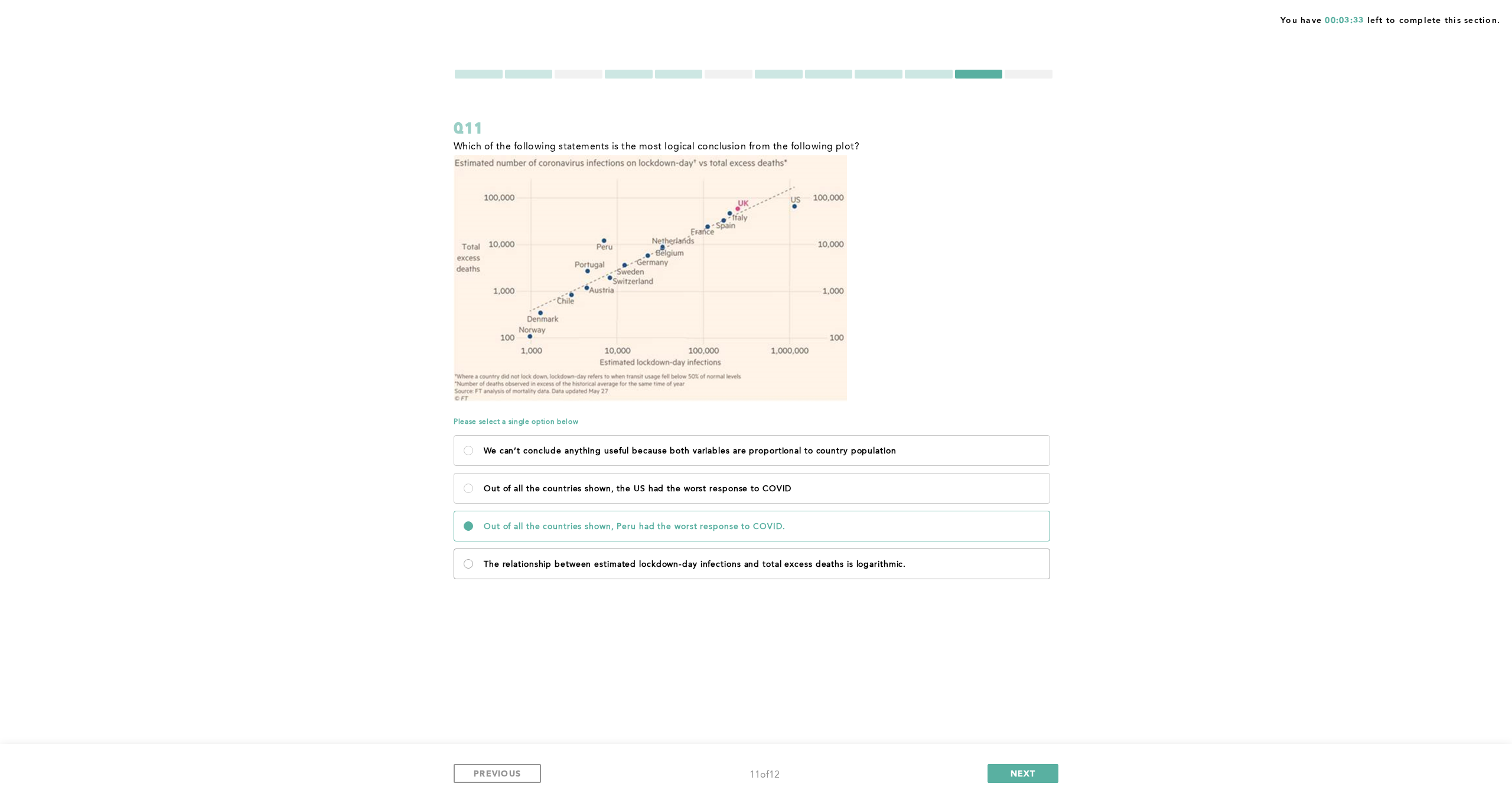
radio logarithmic\ "true"
click at [1018, 770] on span "NEXT" at bounding box center [1024, 774] width 26 height 11
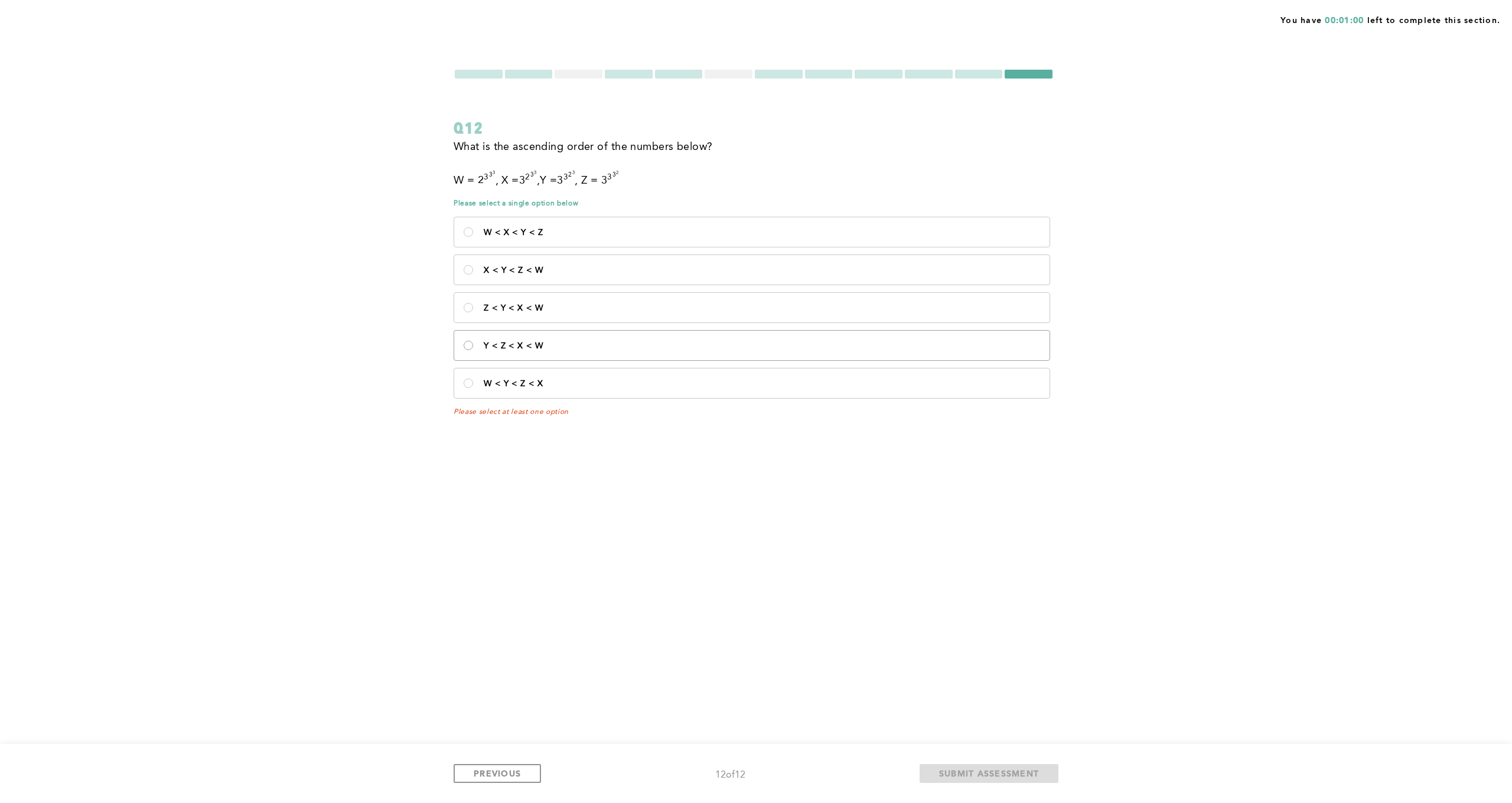
click at [469, 343] on W\<\/p\> "Y < Z < X < W" at bounding box center [468, 346] width 9 height 9
radio W\<\/p\> "true"
click at [966, 772] on span "SUBMIT ASSESSMENT" at bounding box center [989, 774] width 100 height 11
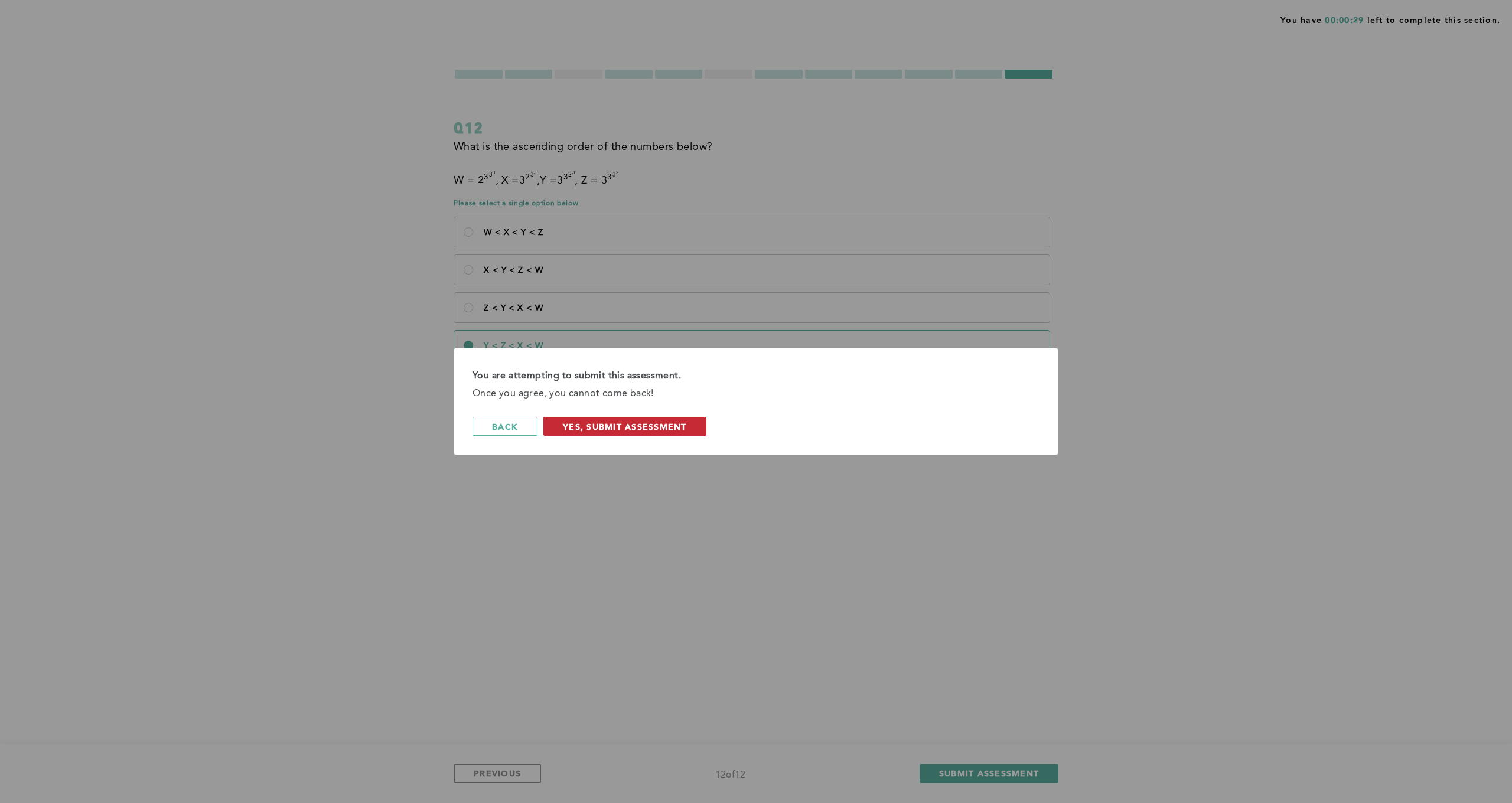
click at [595, 427] on span "Yes, Submit Assessment" at bounding box center [624, 427] width 124 height 11
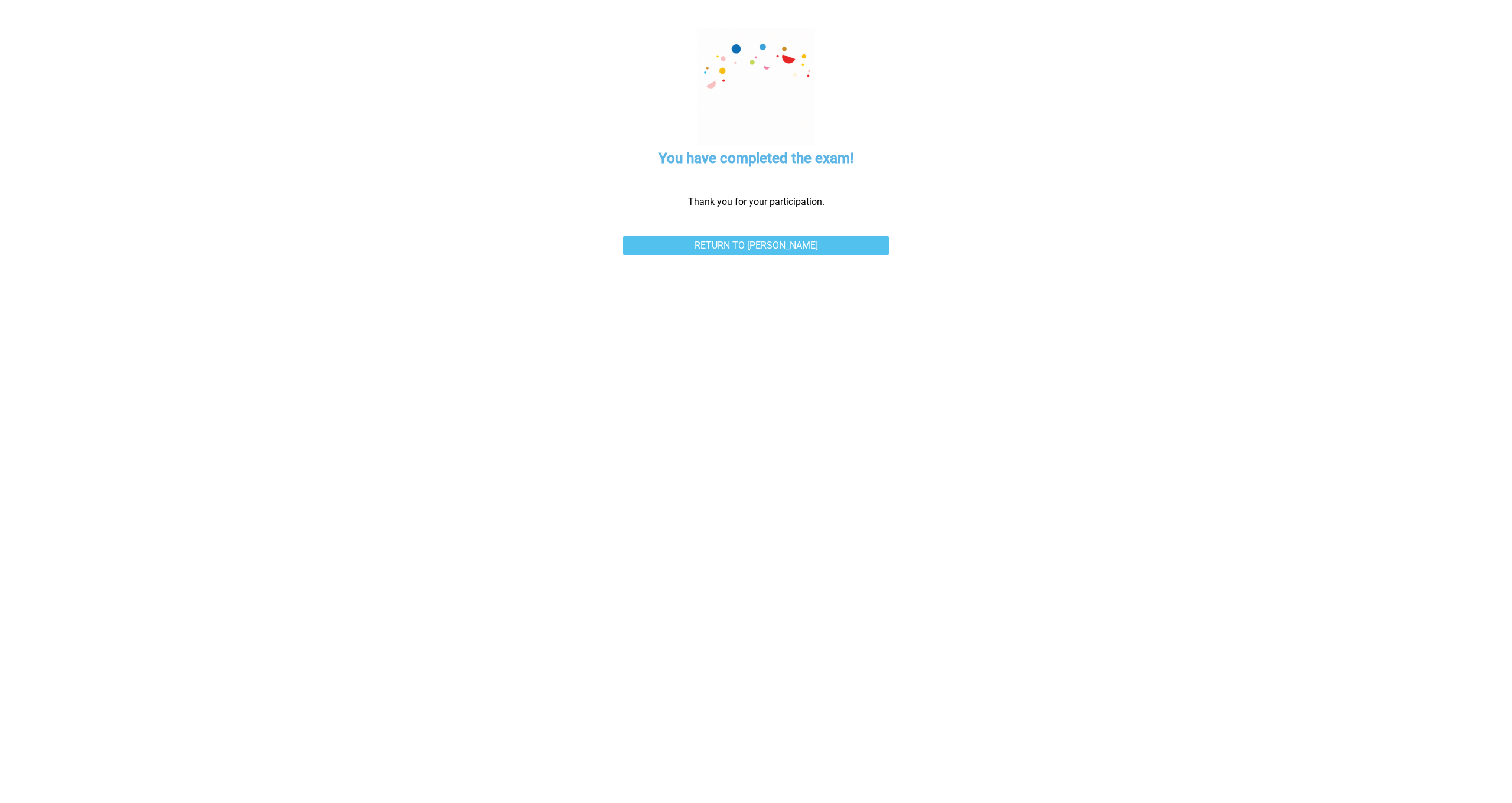
click at [745, 246] on link "Return to [PERSON_NAME]" at bounding box center [756, 246] width 266 height 19
